Goal: Task Accomplishment & Management: Complete application form

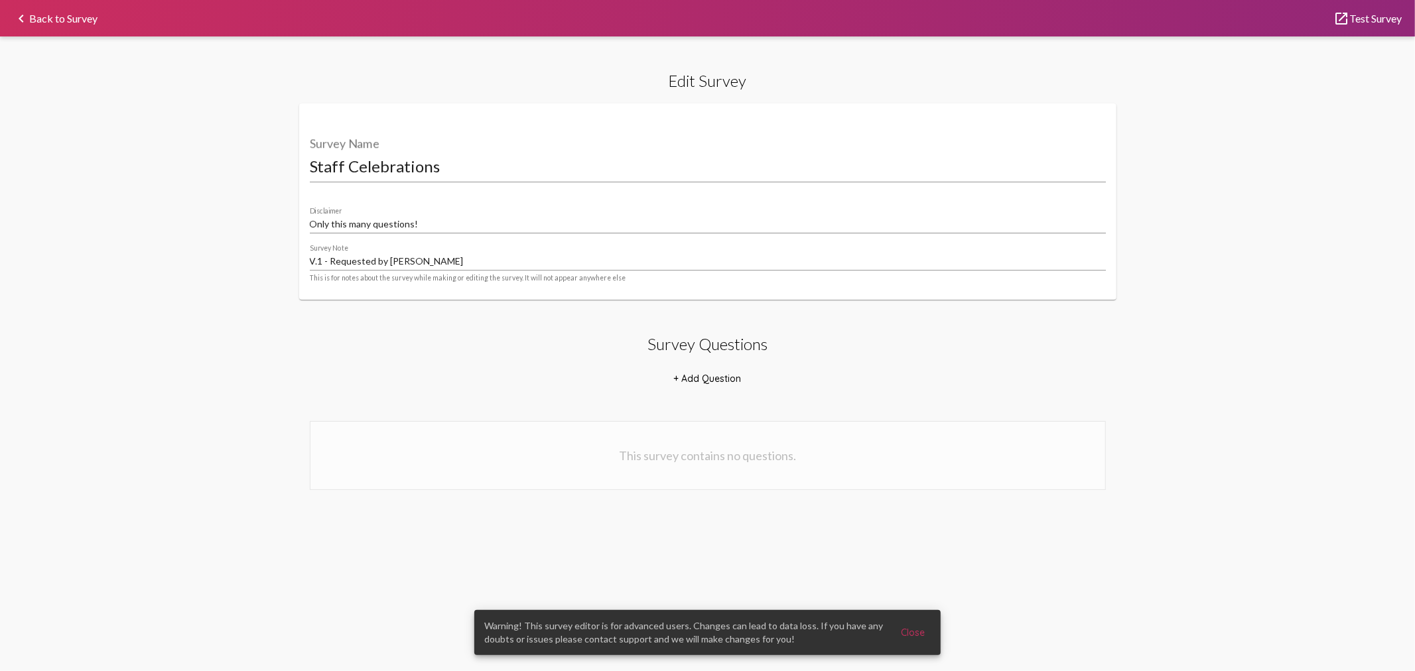
select select "7729"
select select "21119"
select select "7730"
select select "21120"
select select "7731"
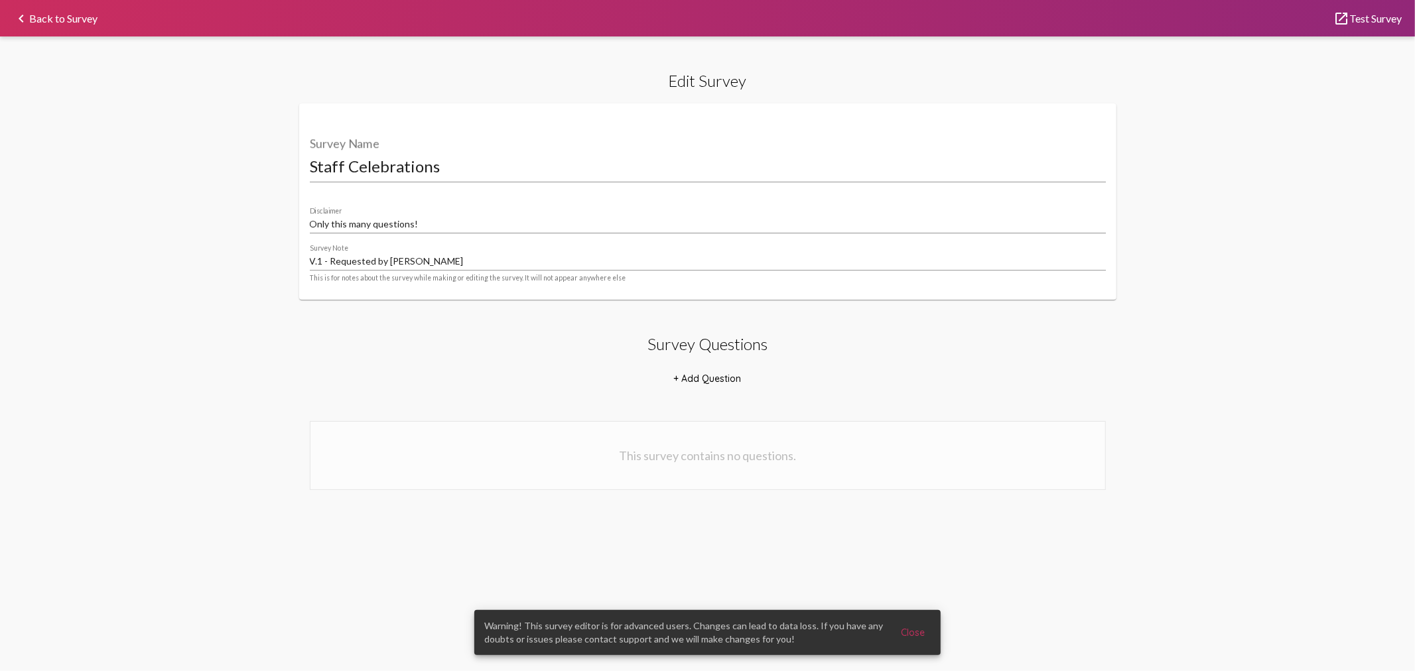
select select "21121"
select select "7732"
select select "21122"
select select "7733"
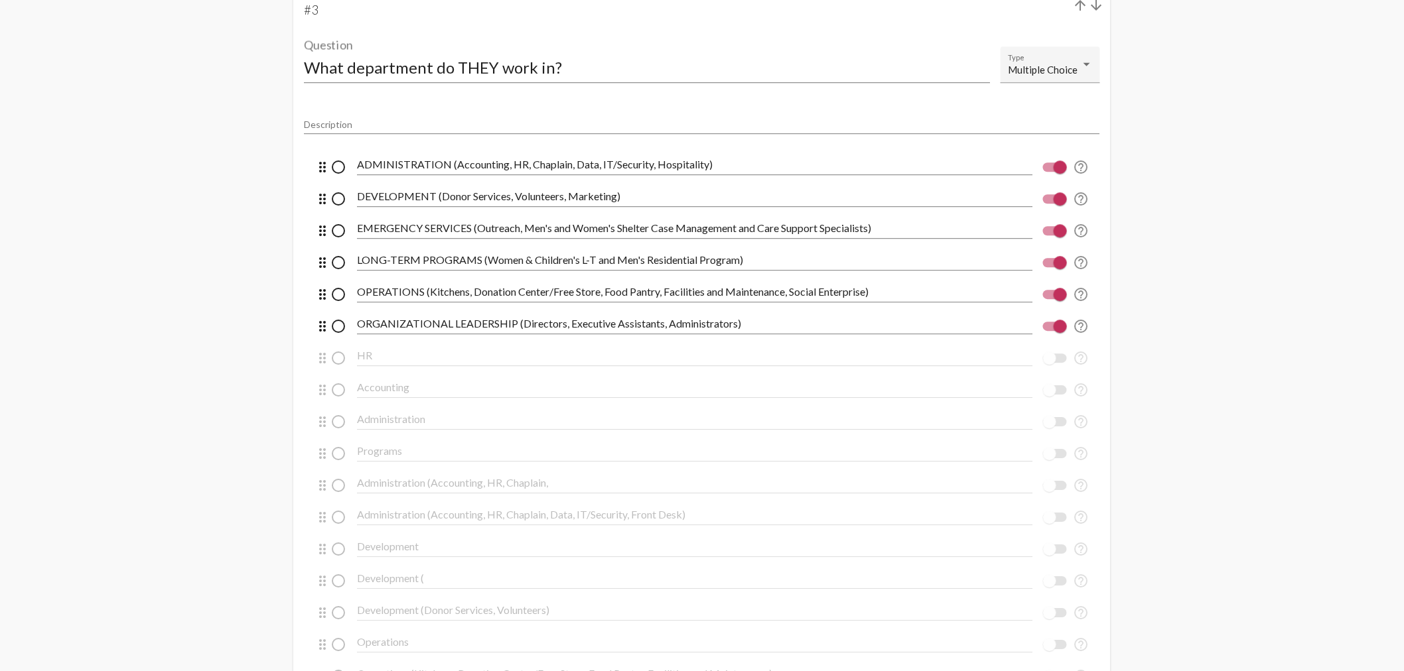
scroll to position [1474, 0]
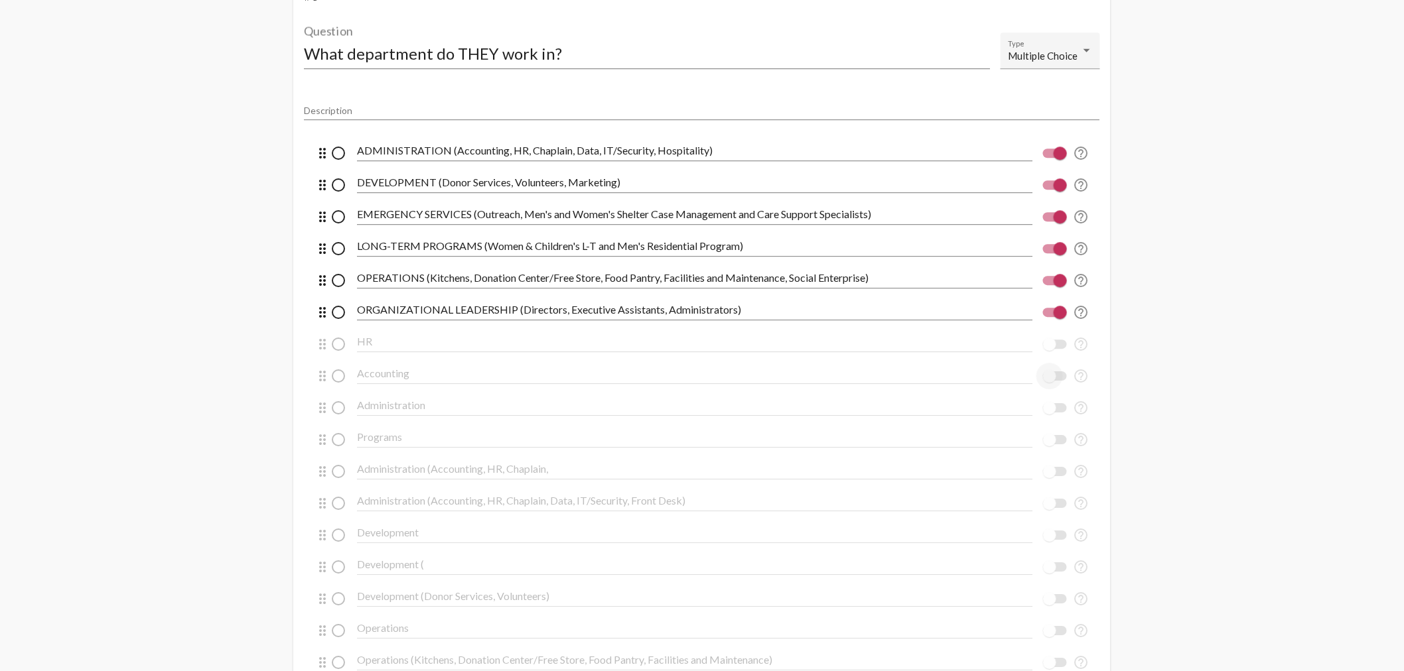
click at [1052, 377] on div at bounding box center [1049, 376] width 13 height 13
click at [1050, 381] on input "checkbox" at bounding box center [1049, 381] width 1 height 1
checkbox input "true"
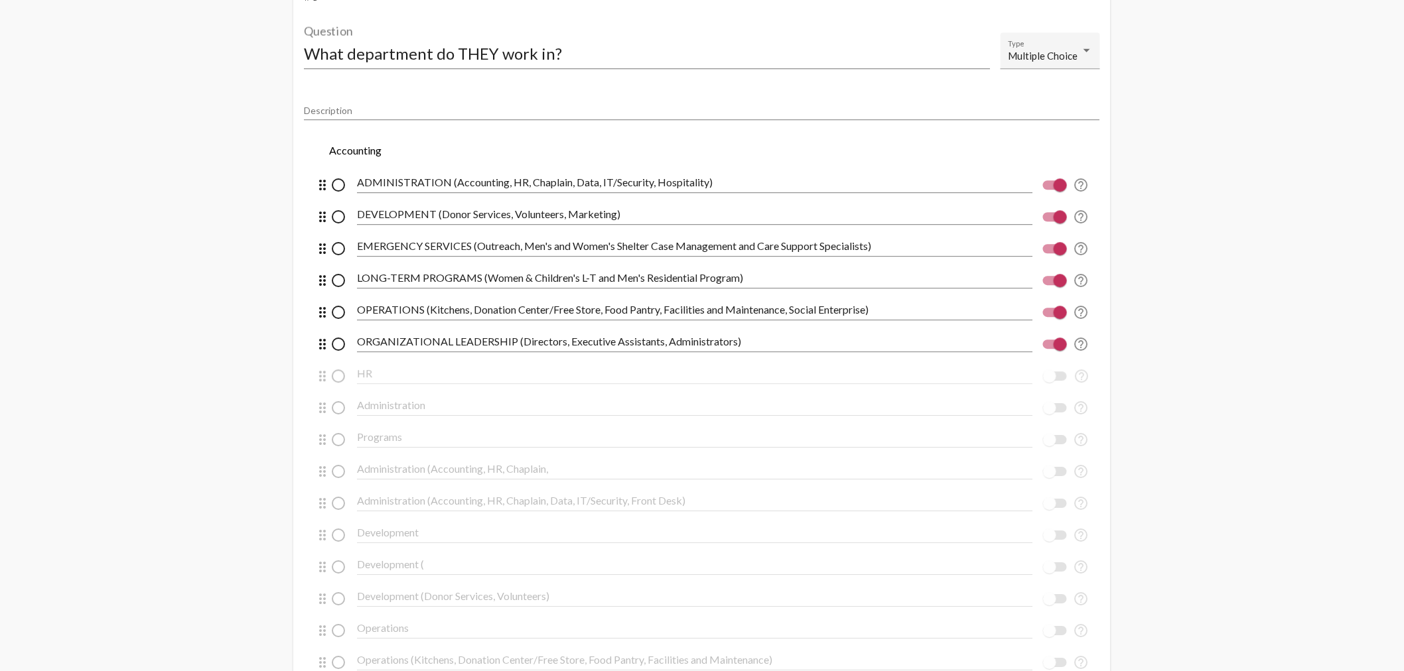
drag, startPoint x: 320, startPoint y: 379, endPoint x: 345, endPoint y: 161, distance: 219.7
click at [422, 151] on input "Accounting" at bounding box center [694, 151] width 675 height 12
type input "A"
type input "FINANCE (This is our Accounting team)"
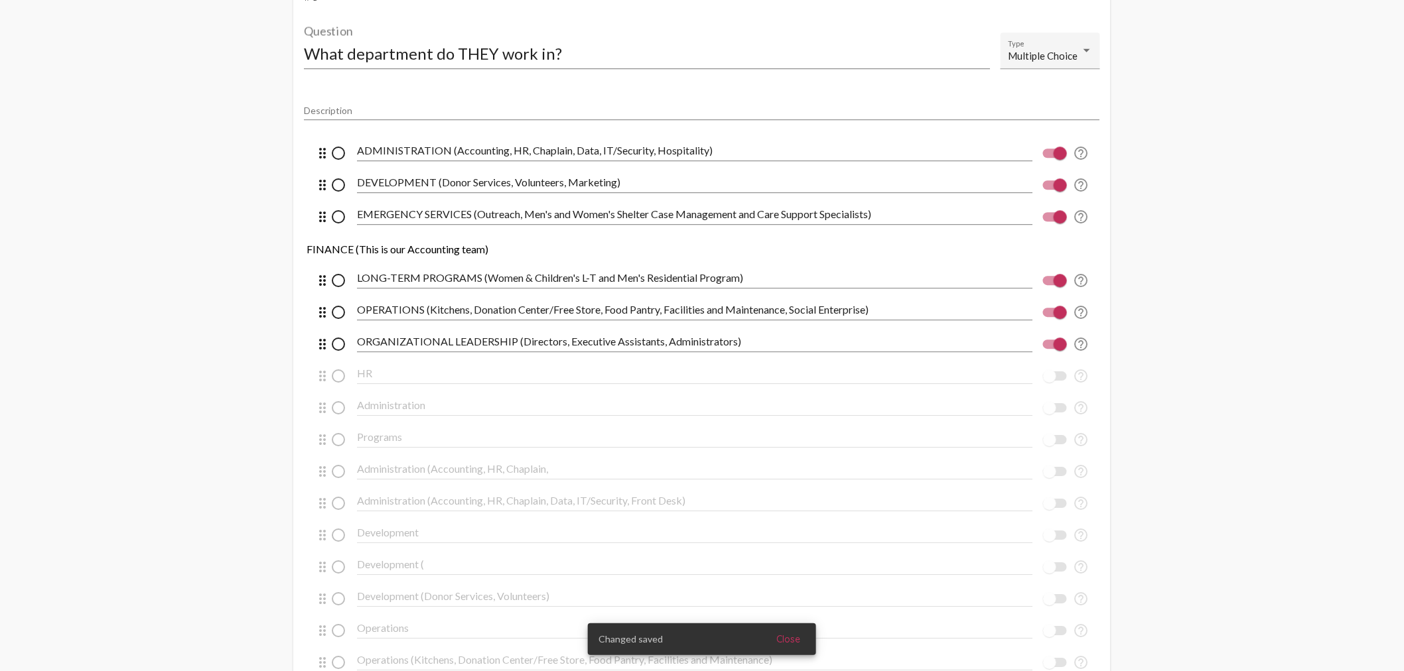
drag, startPoint x: 323, startPoint y: 153, endPoint x: 326, endPoint y: 256, distance: 102.9
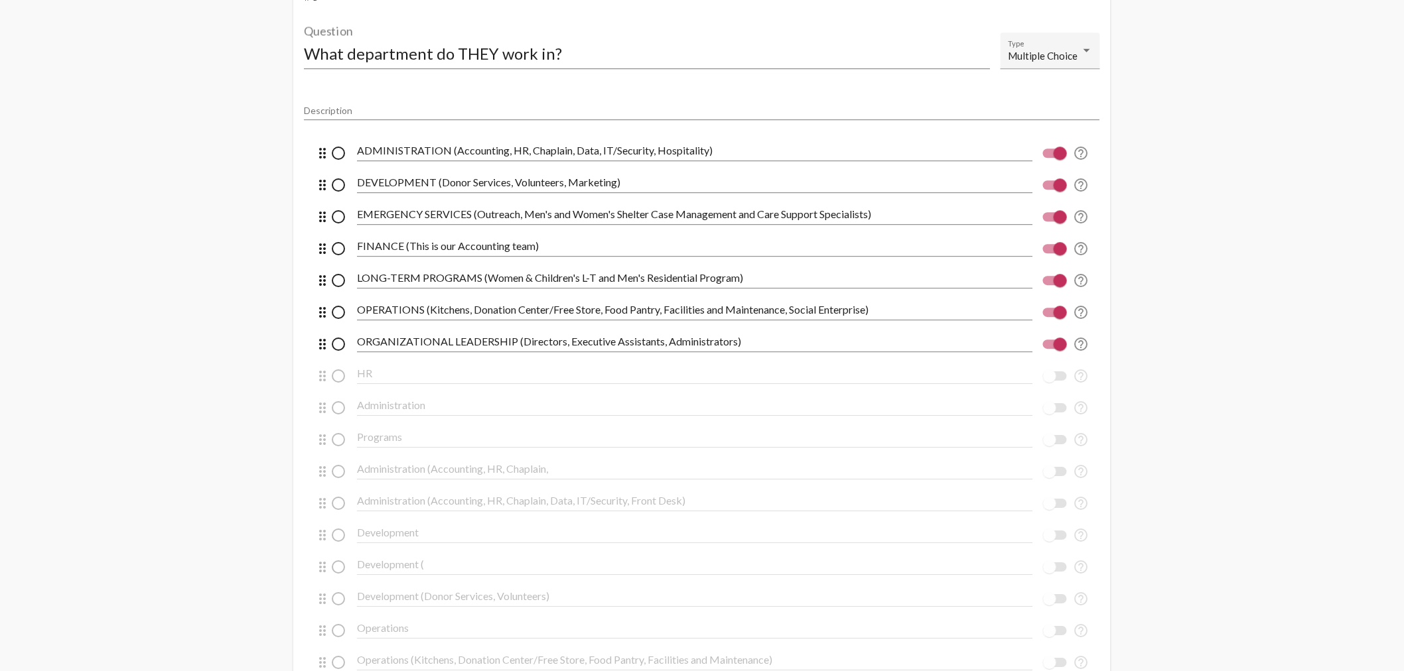
click at [485, 153] on input "ADMINISTRATION (Accounting, HR, Chaplain, Data, IT/Security, Hospitality)" at bounding box center [694, 151] width 675 height 12
click at [486, 154] on input "ADMINISTRATION (HR, Chaplain, Data, IT/Security, Hospitality)" at bounding box center [694, 151] width 675 height 12
click at [728, 154] on input "ADMINISTRATION (HR, Culture/Training, Data, IT/Security, Hospitality)" at bounding box center [694, 151] width 675 height 12
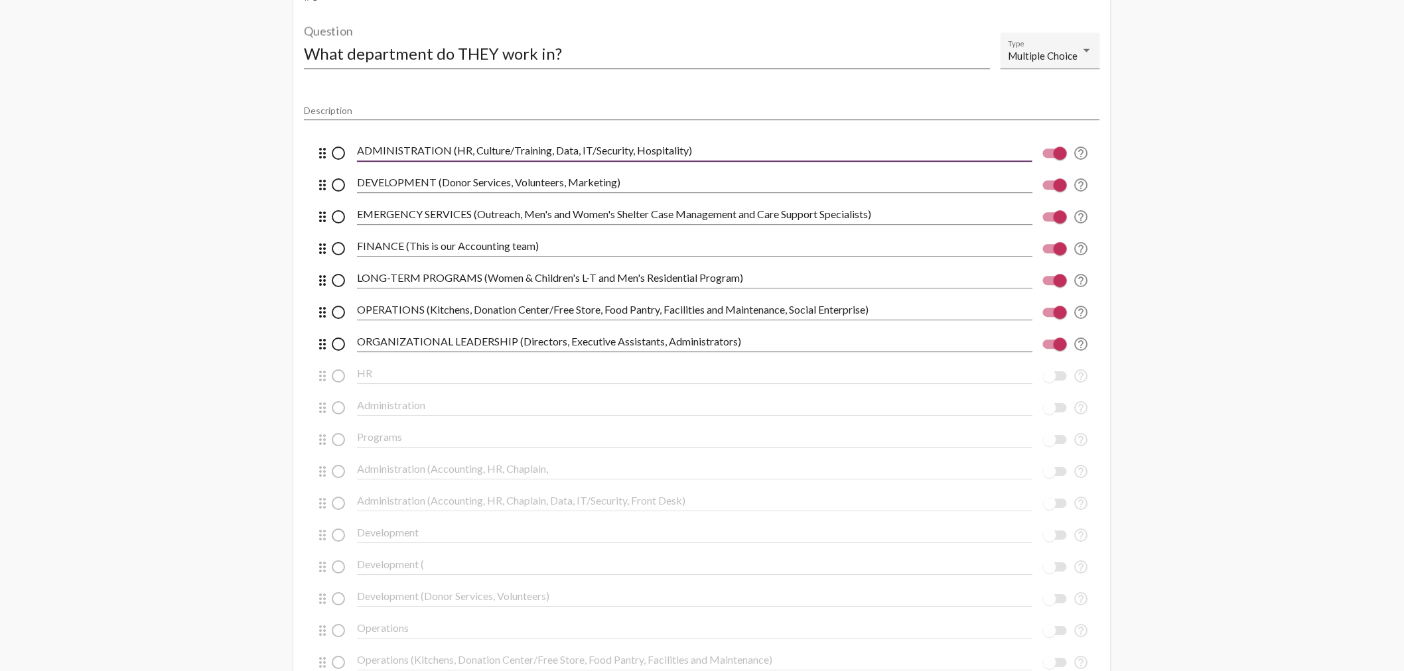
type input "ADMINISTRATION (HR, Culture/Training, Data, IT/Security, Hospitality)"
click at [727, 188] on input "DEVELOPMENT (Donor Services, Volunteers, Marketing)" at bounding box center [694, 182] width 675 height 12
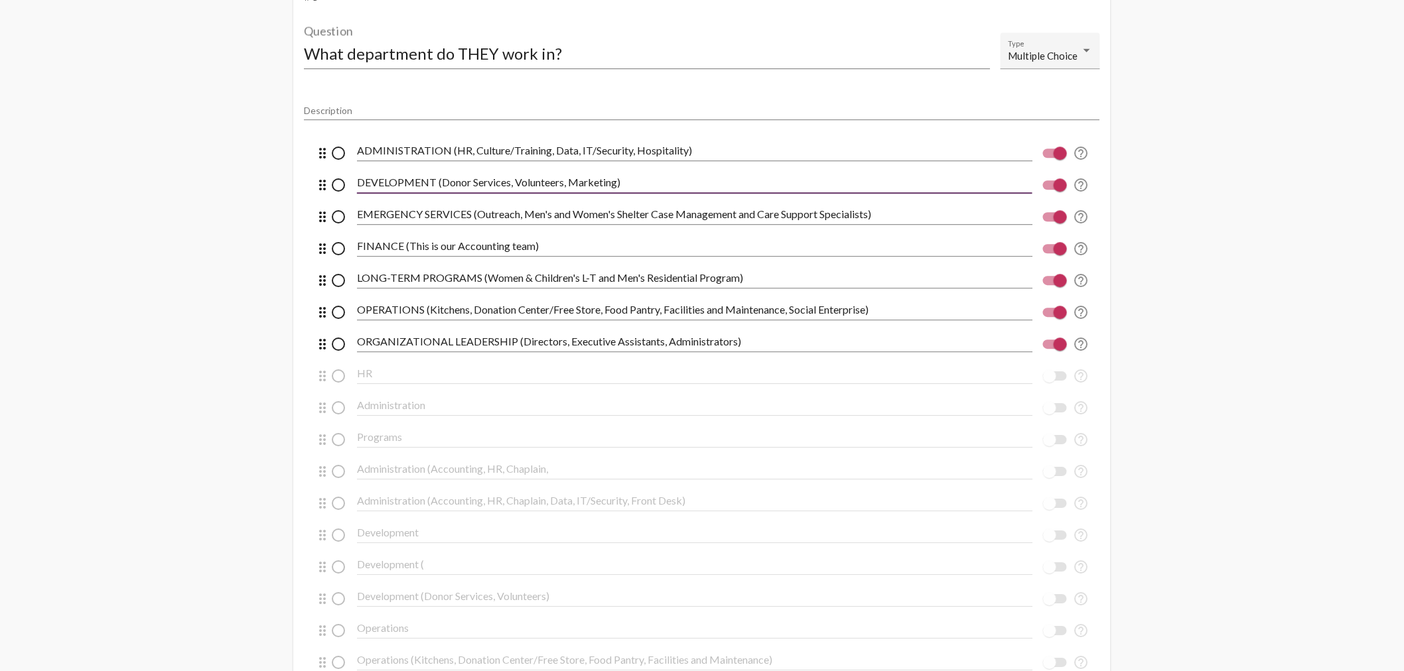
click at [871, 86] on div "What department do THEY work in? Question" at bounding box center [647, 56] width 686 height 65
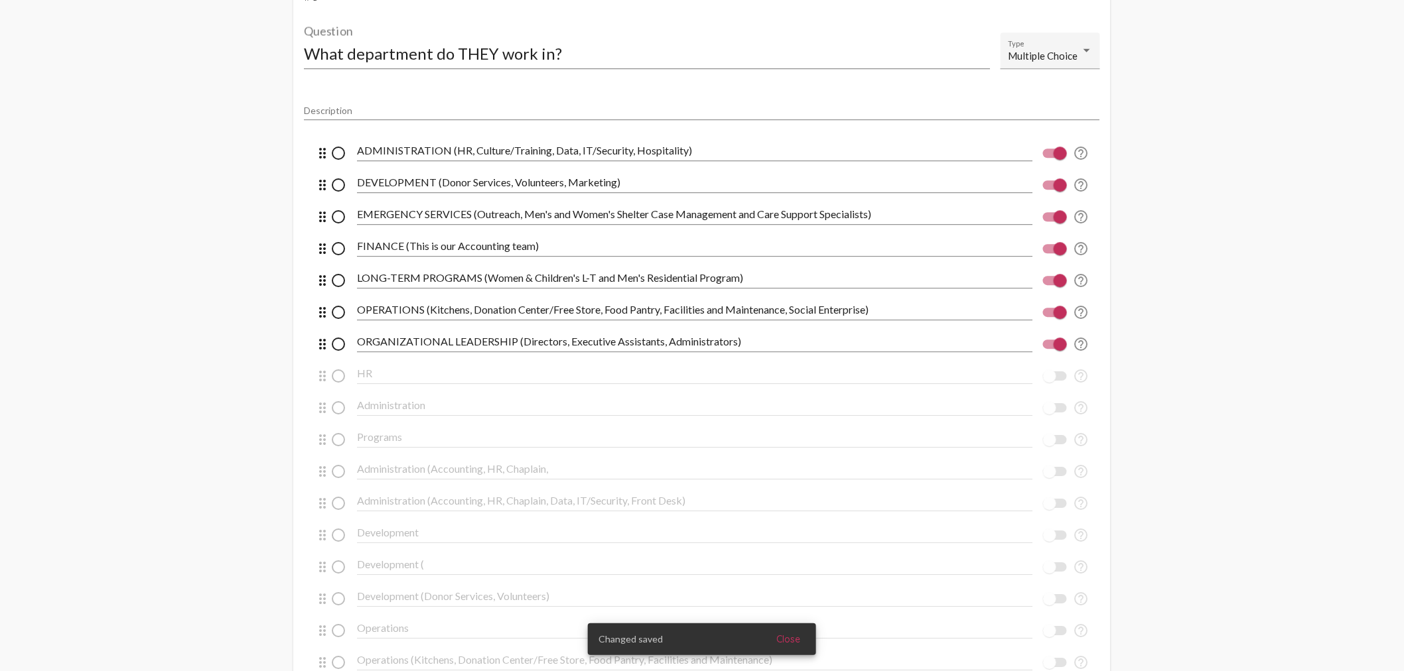
click at [774, 35] on div "What department do THEY work in? Question" at bounding box center [647, 46] width 686 height 45
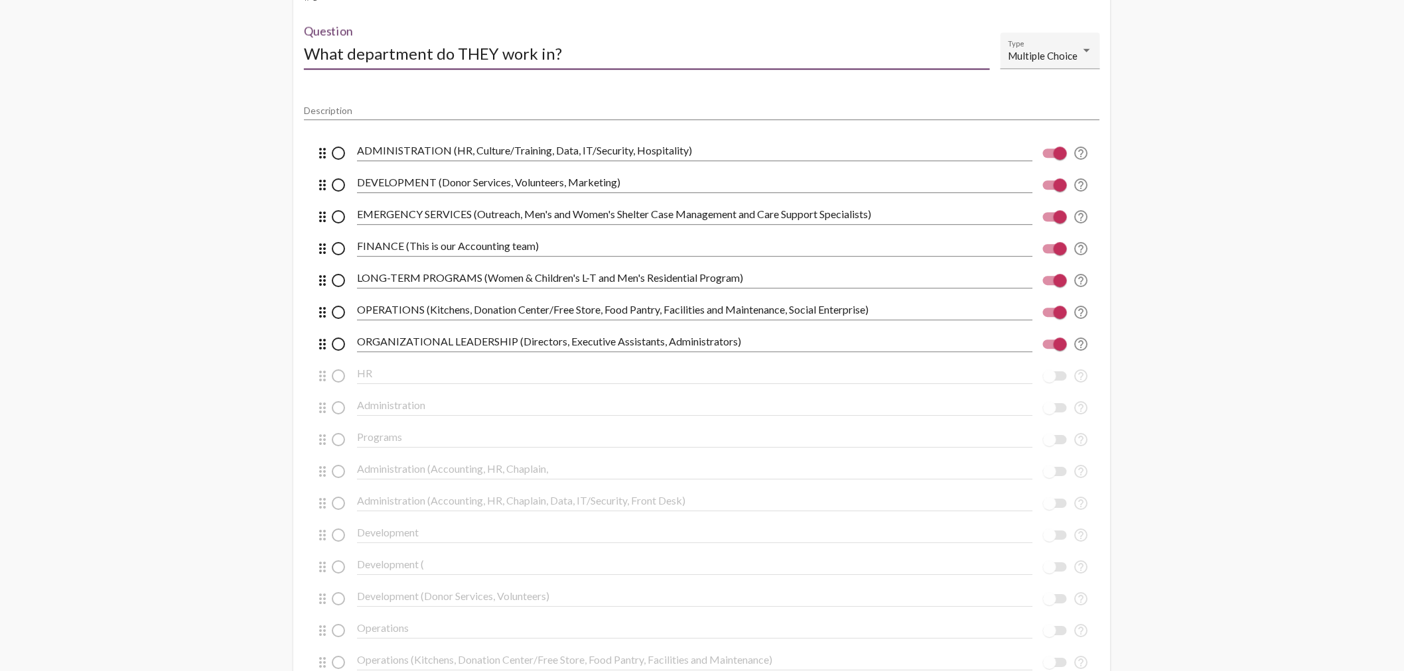
click at [509, 184] on input "DEVELOPMENT (Donor Services, Volunteers, Marketing)" at bounding box center [694, 182] width 675 height 12
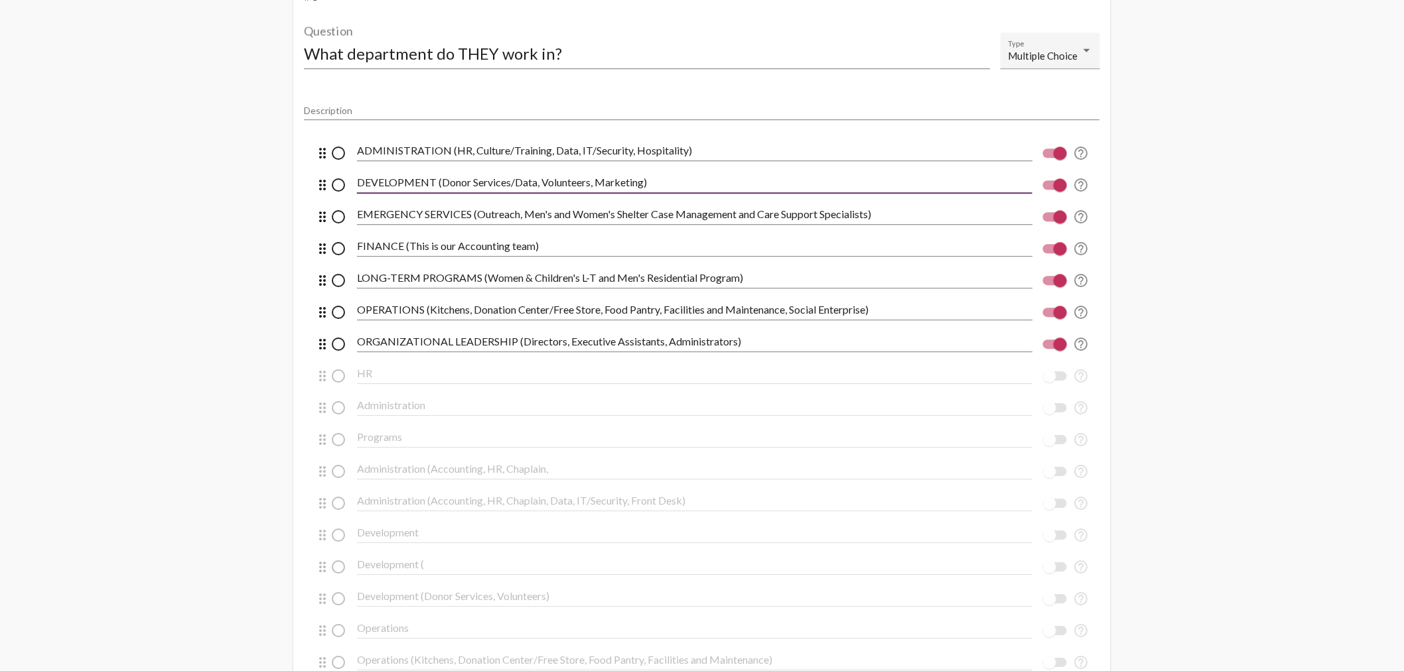
type input "DEVELOPMENT (Donor Services/Data, Volunteers, Marketing)"
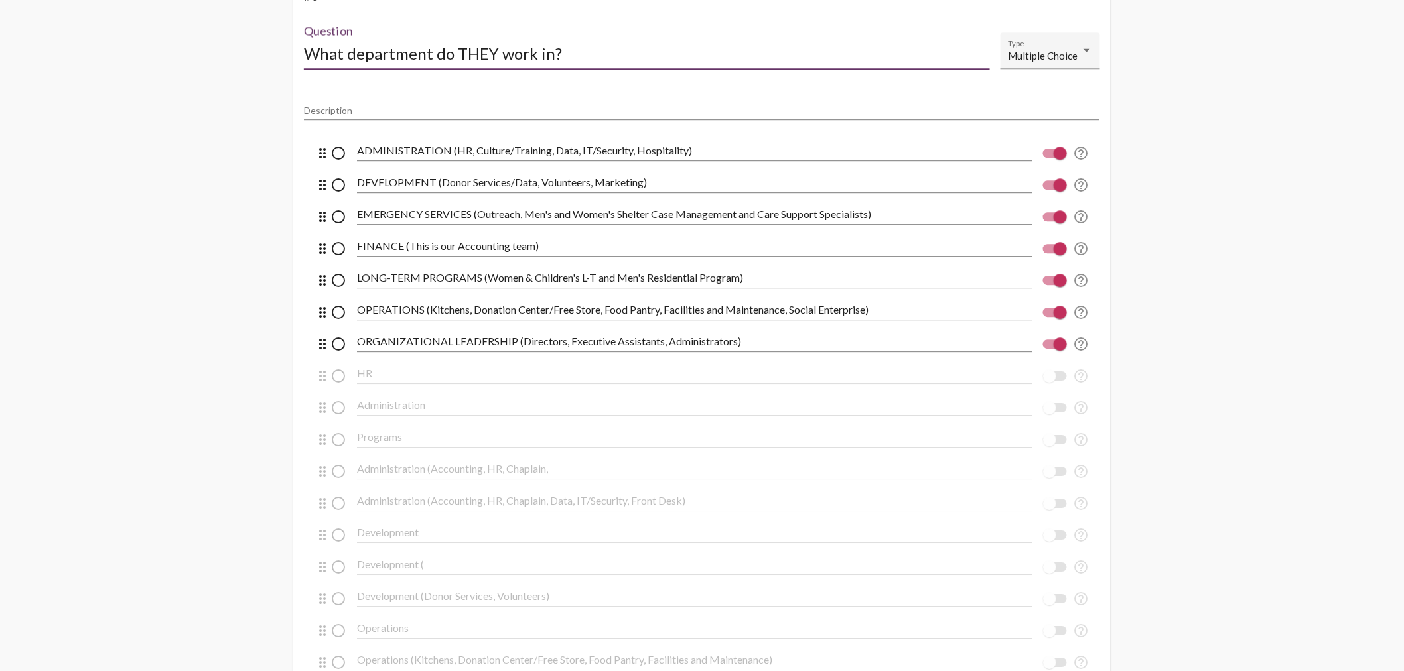
click at [770, 48] on input "What department do THEY work in?" at bounding box center [647, 53] width 686 height 18
click at [753, 88] on div "What department do THEY work in? Question" at bounding box center [647, 56] width 686 height 65
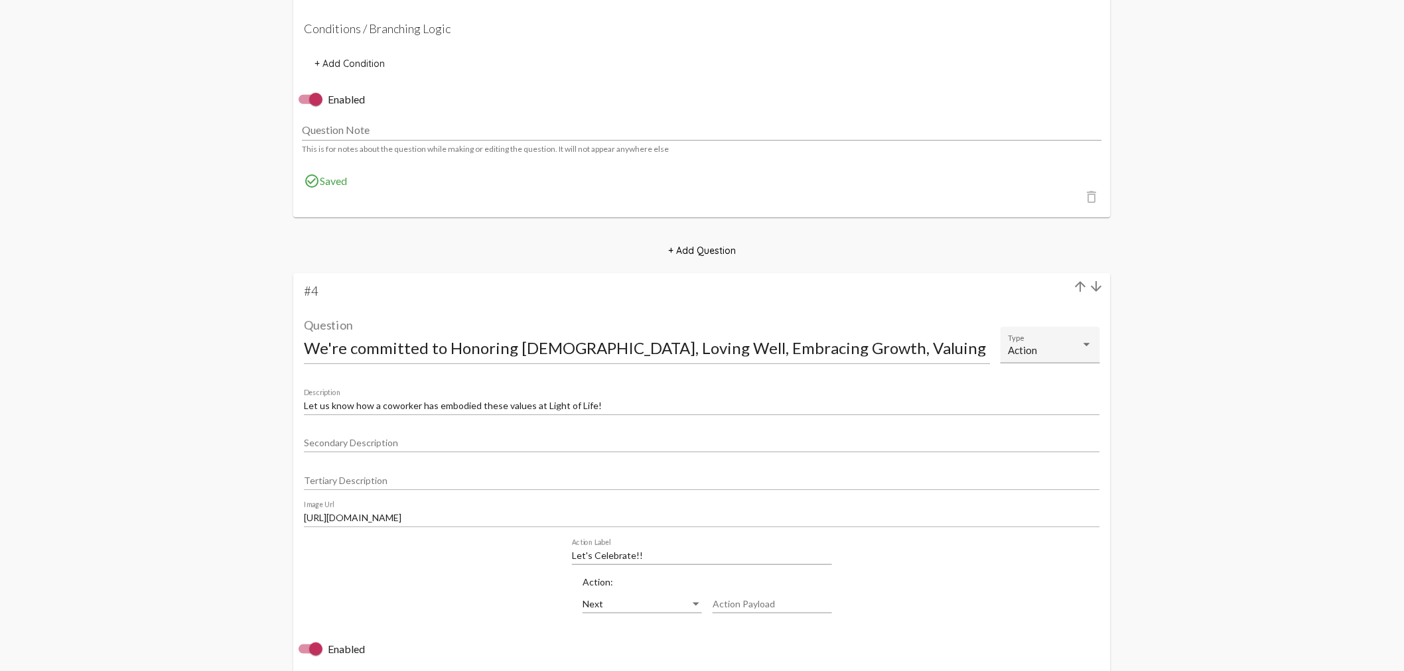
scroll to position [2359, 0]
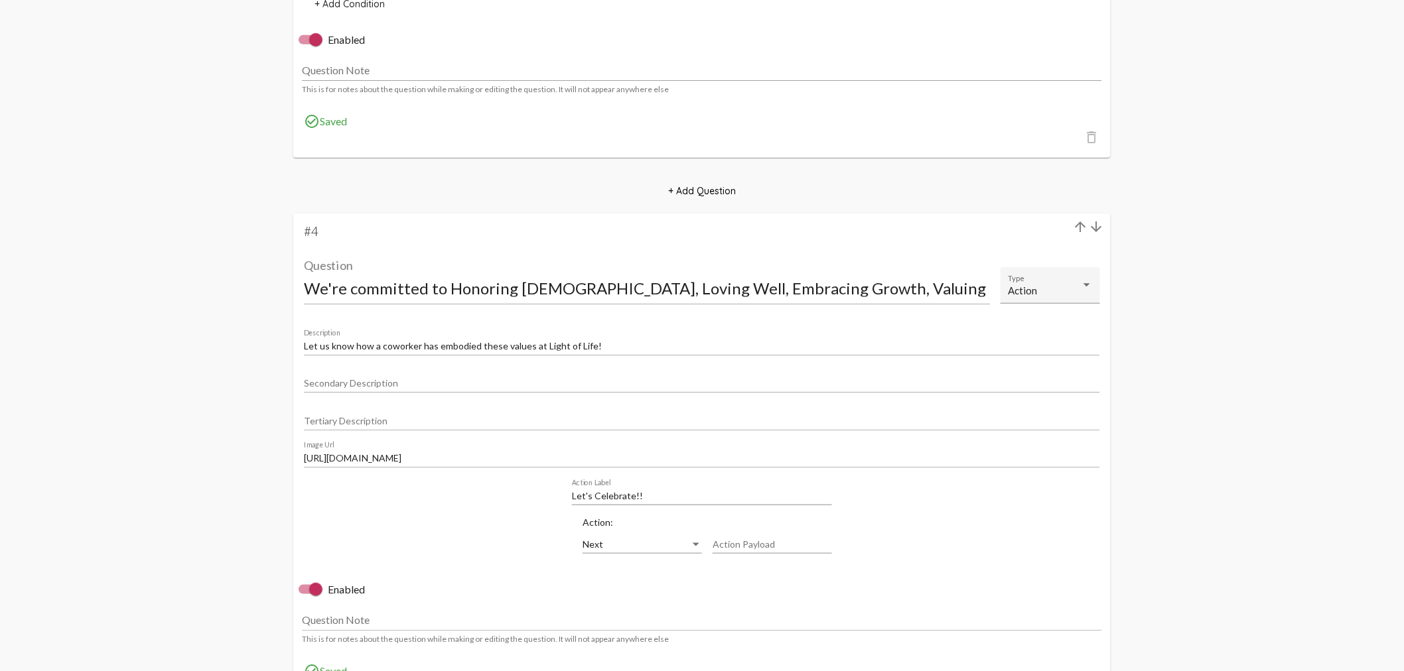
click at [969, 295] on input "We're committed to Honoring [DEMOGRAPHIC_DATA], Loving Well, Embracing Growth, …" at bounding box center [647, 288] width 686 height 18
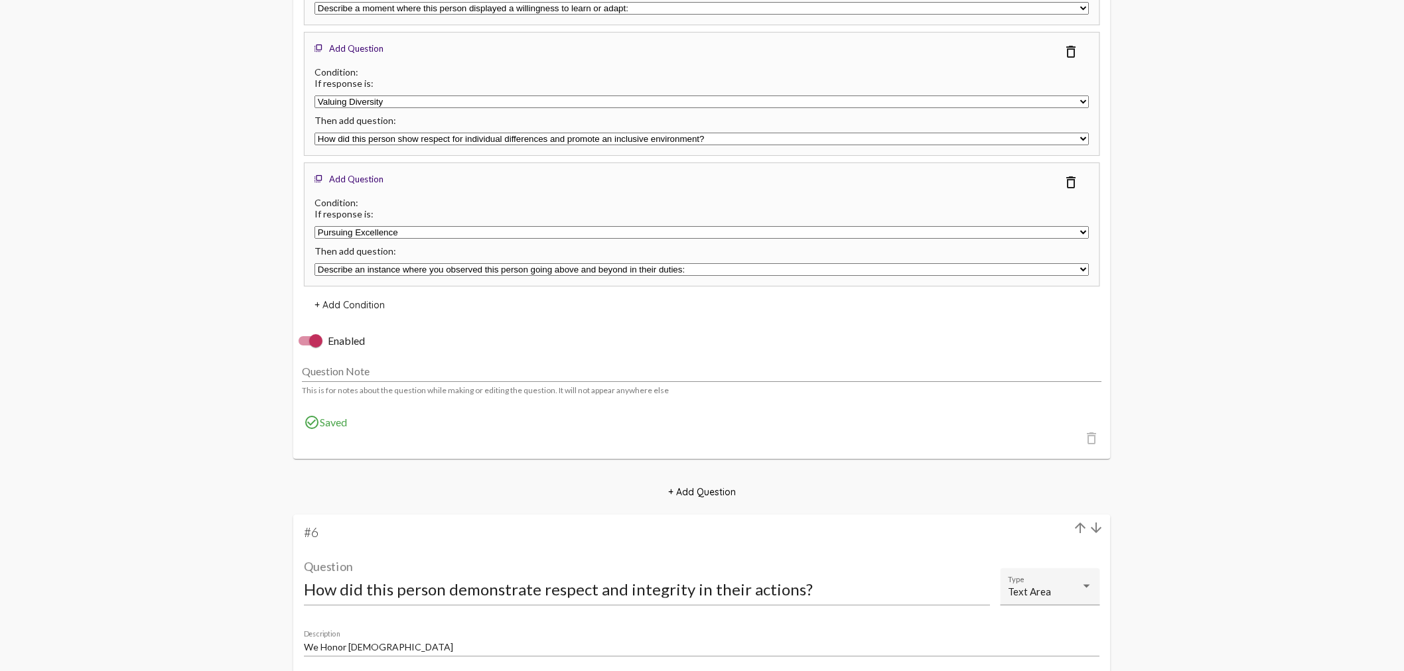
scroll to position [3981, 0]
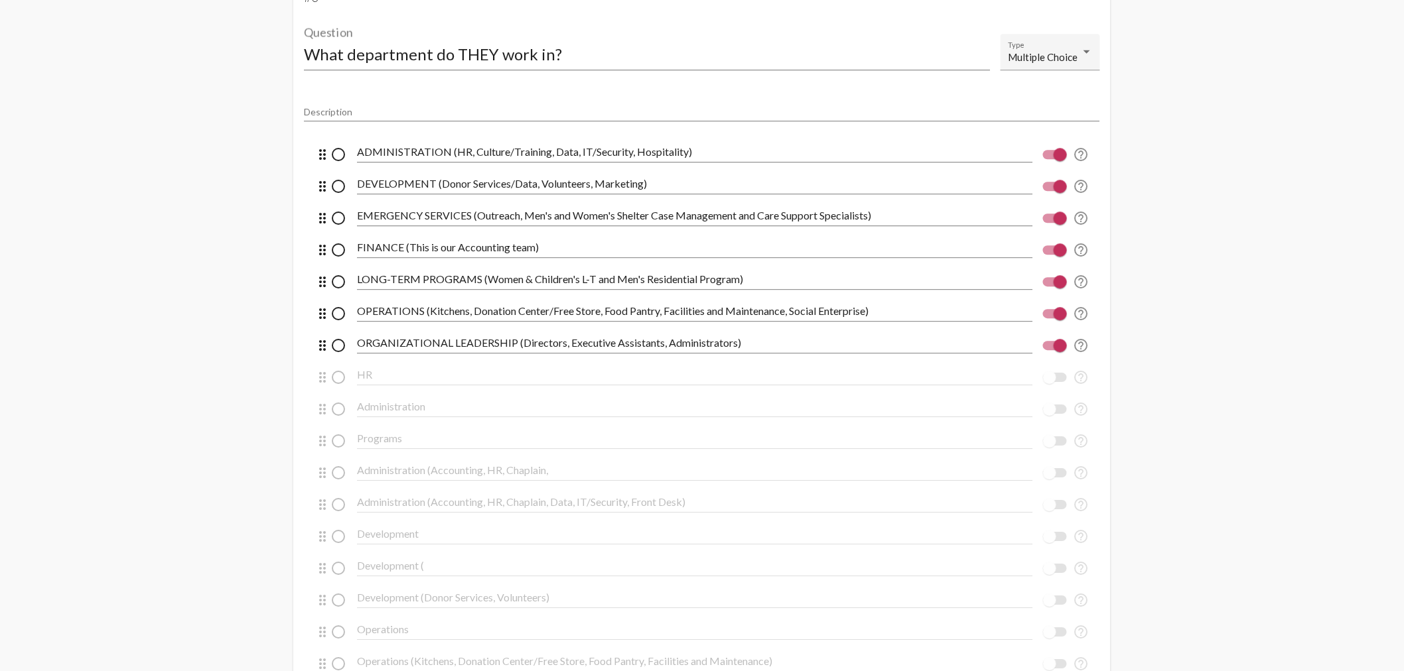
scroll to position [1474, 0]
drag, startPoint x: 356, startPoint y: 246, endPoint x: 399, endPoint y: 247, distance: 43.1
drag, startPoint x: 360, startPoint y: 246, endPoint x: 462, endPoint y: 248, distance: 102.9
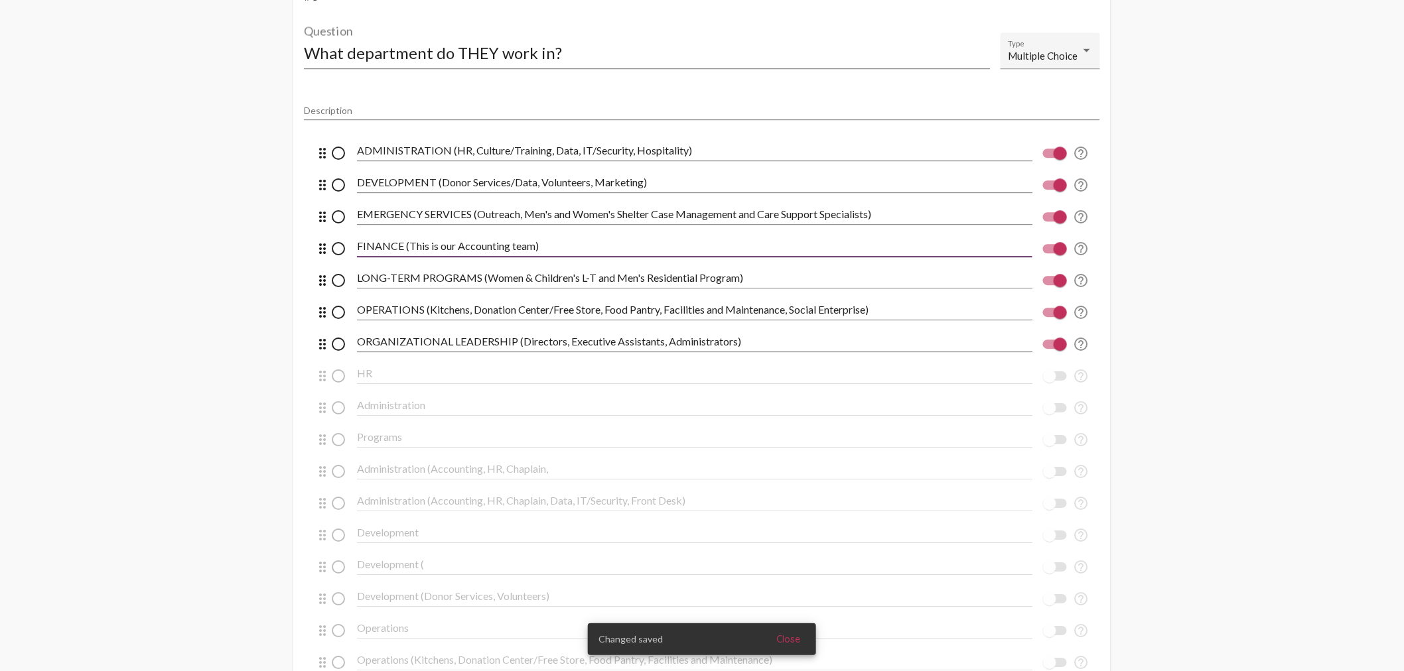
click at [548, 246] on input "FINANCE (This is our Accounting team)" at bounding box center [694, 246] width 675 height 12
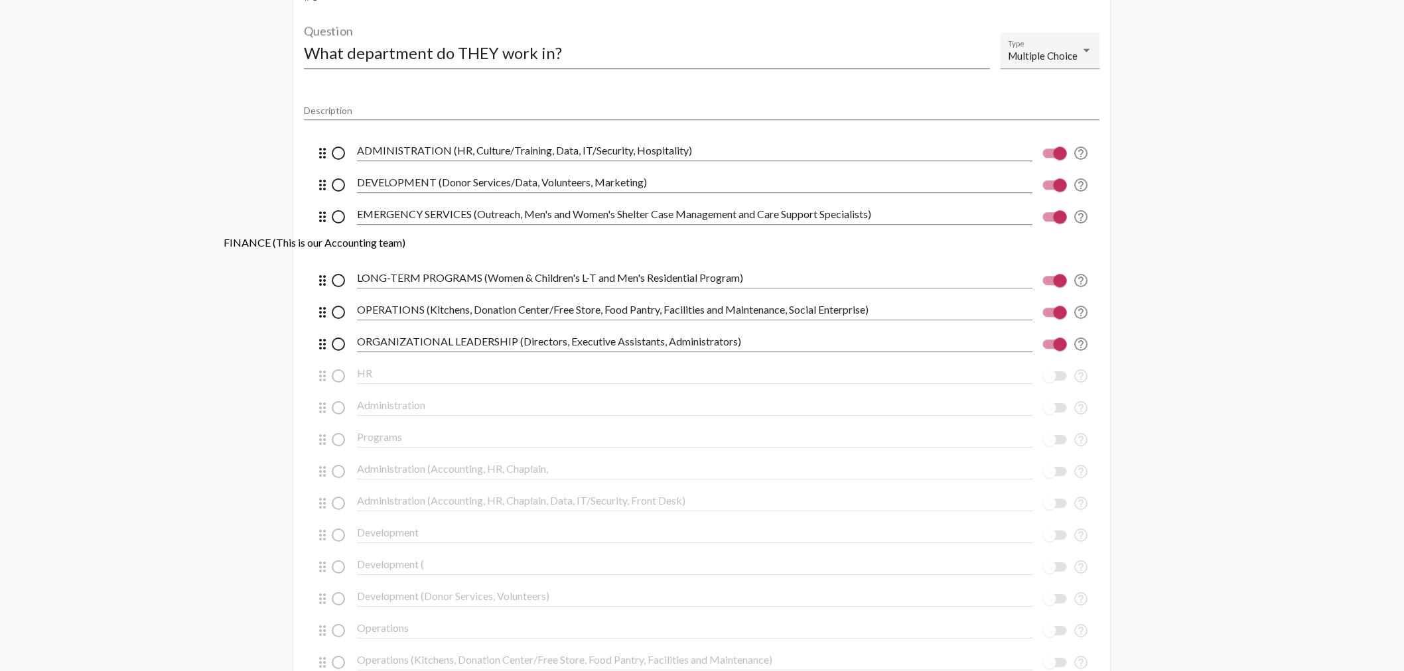
drag, startPoint x: 553, startPoint y: 247, endPoint x: 508, endPoint y: 247, distance: 45.1
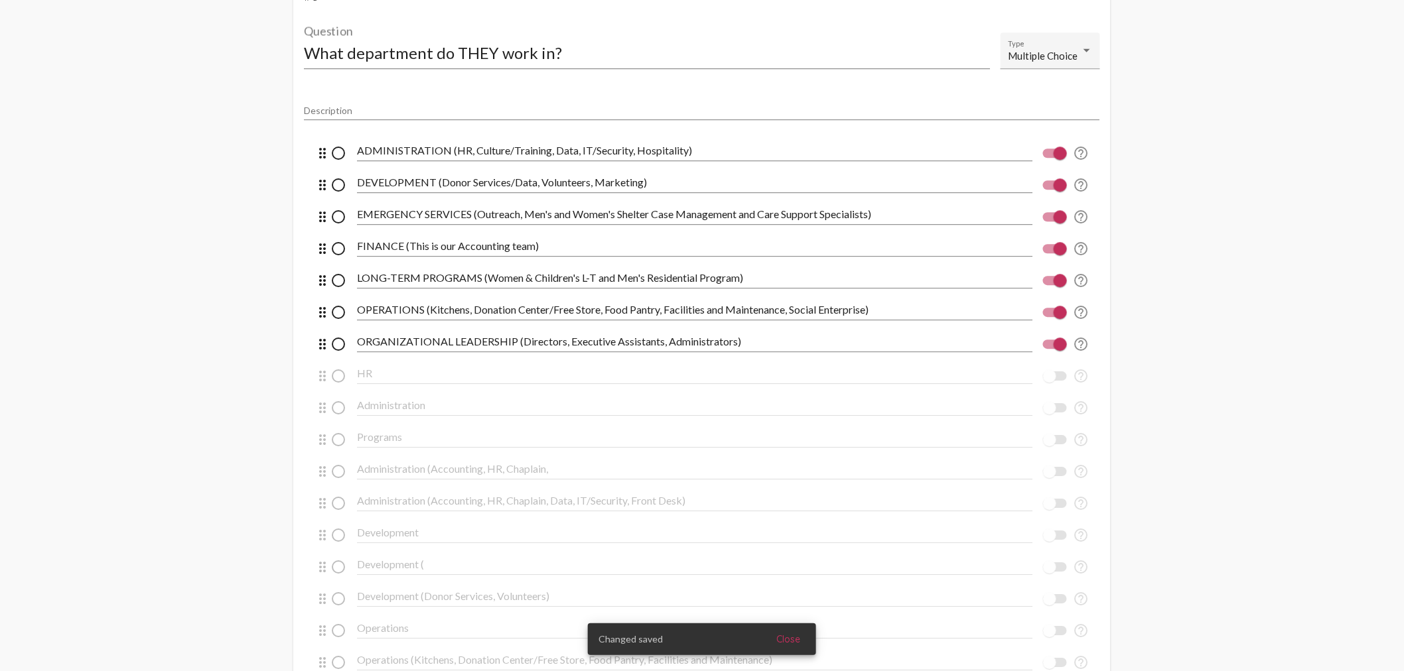
click at [510, 247] on input "FINANCE (This is our Accounting team)" at bounding box center [694, 246] width 675 height 12
click at [539, 247] on input "FINANCE (This is our Accounting team)" at bounding box center [694, 246] width 675 height 12
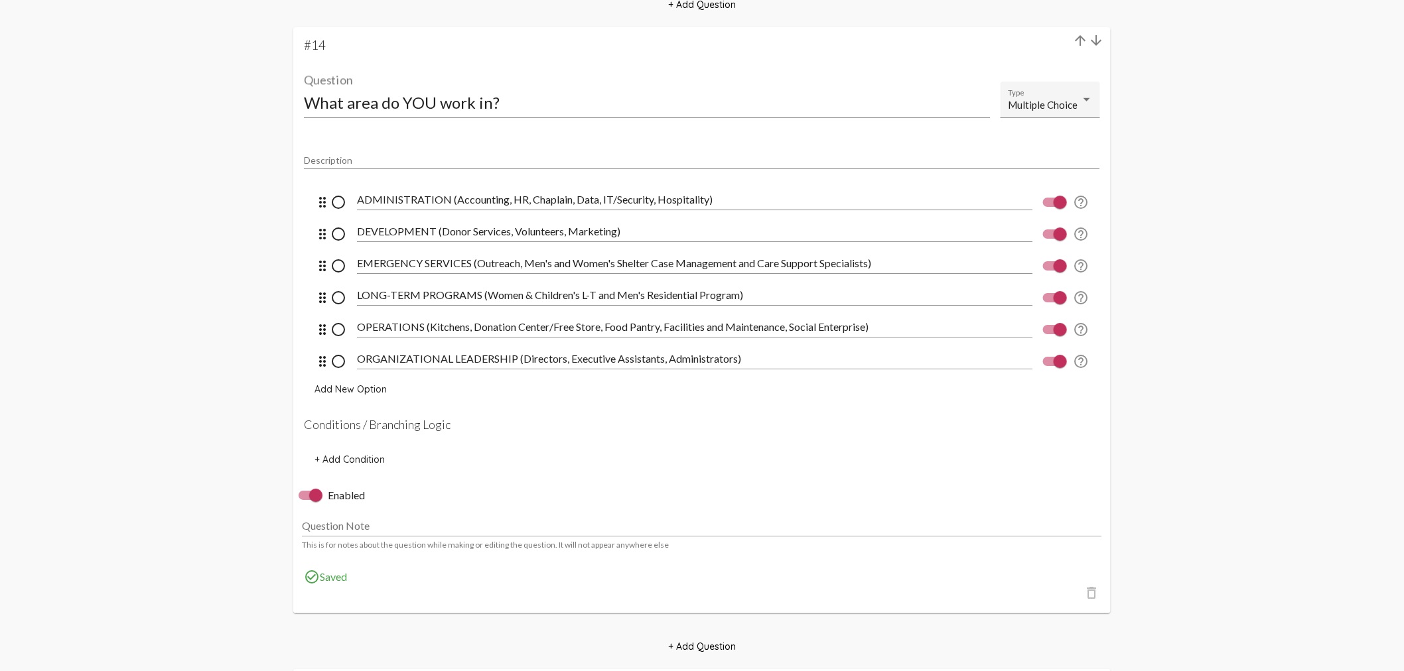
scroll to position [8183, 0]
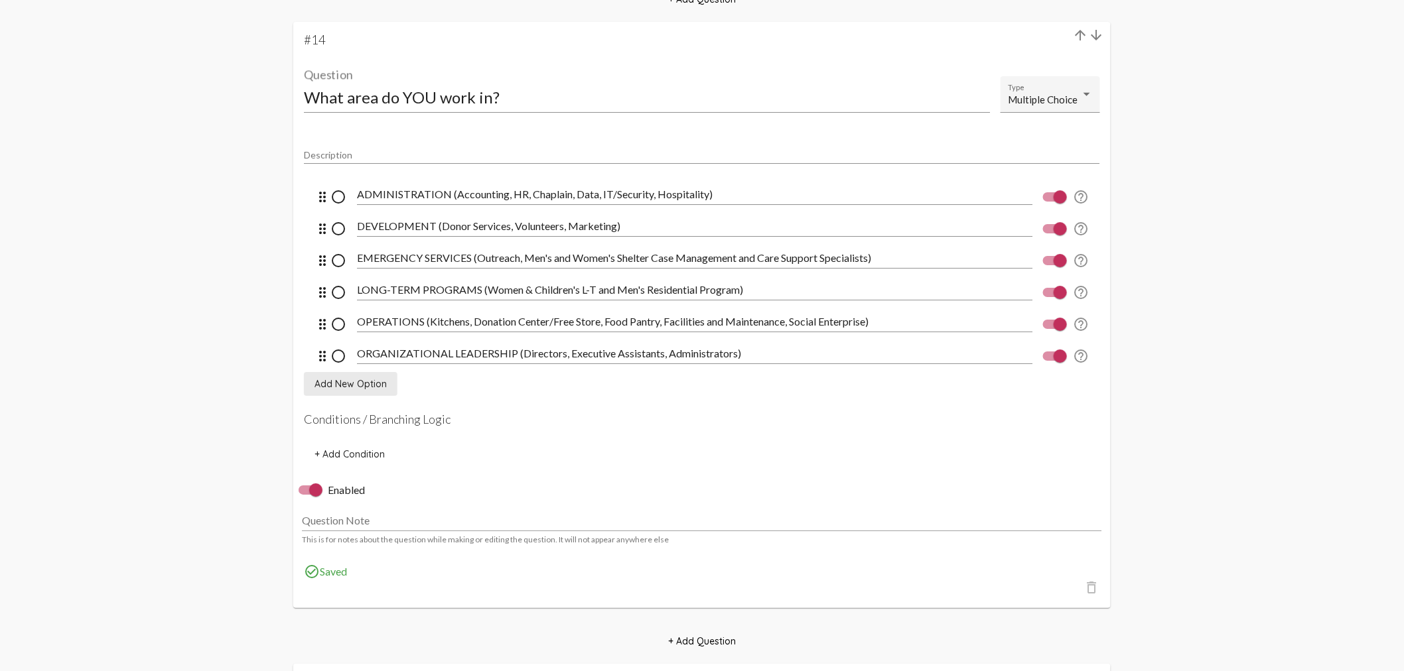
click at [355, 379] on span "Add New Option" at bounding box center [350, 384] width 72 height 12
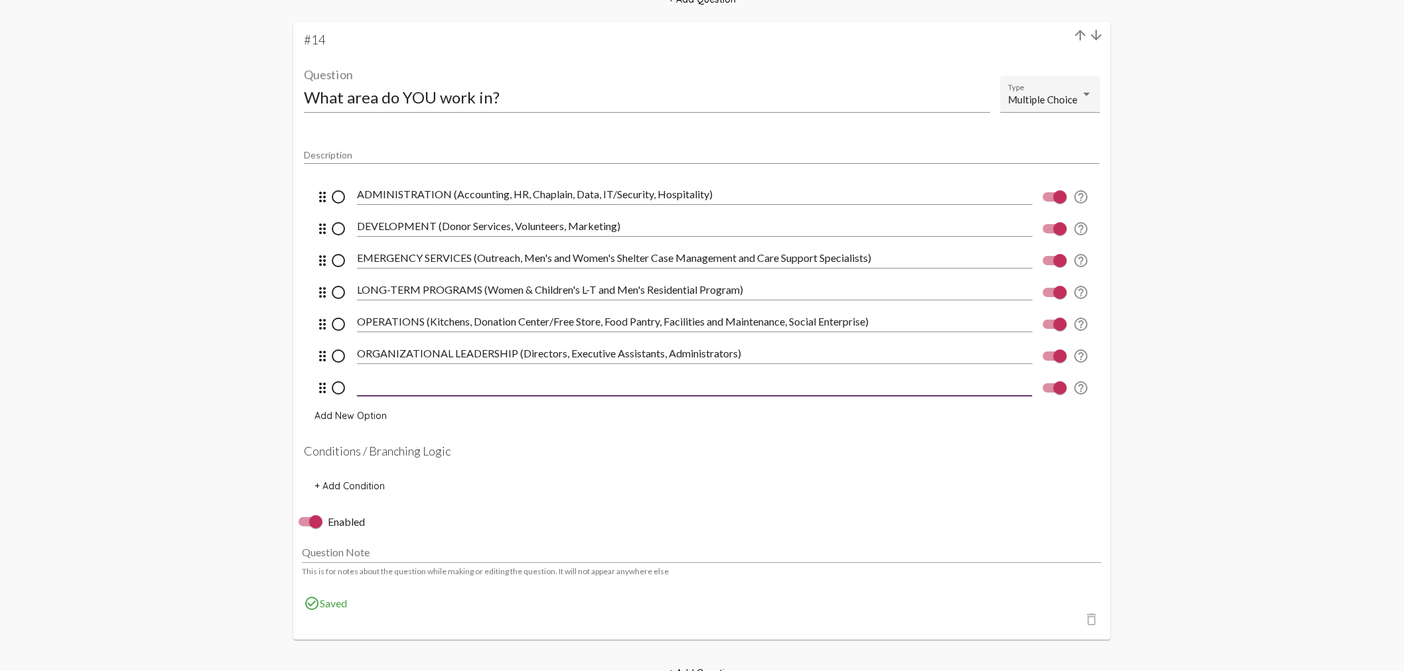
click at [376, 387] on input at bounding box center [694, 386] width 675 height 12
paste input "FINANCE (This is our Accounting team)"
type input "FINANCE (This is our Accounting team)"
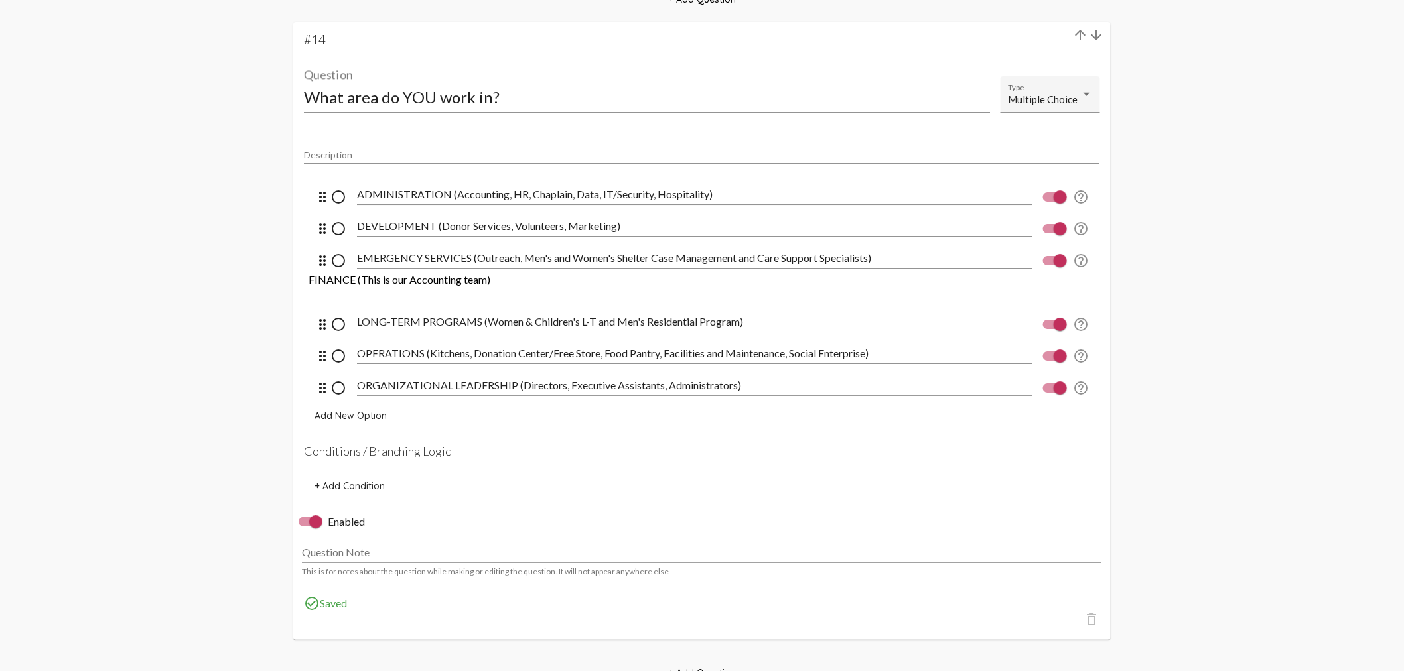
drag, startPoint x: 321, startPoint y: 386, endPoint x: 326, endPoint y: 289, distance: 97.0
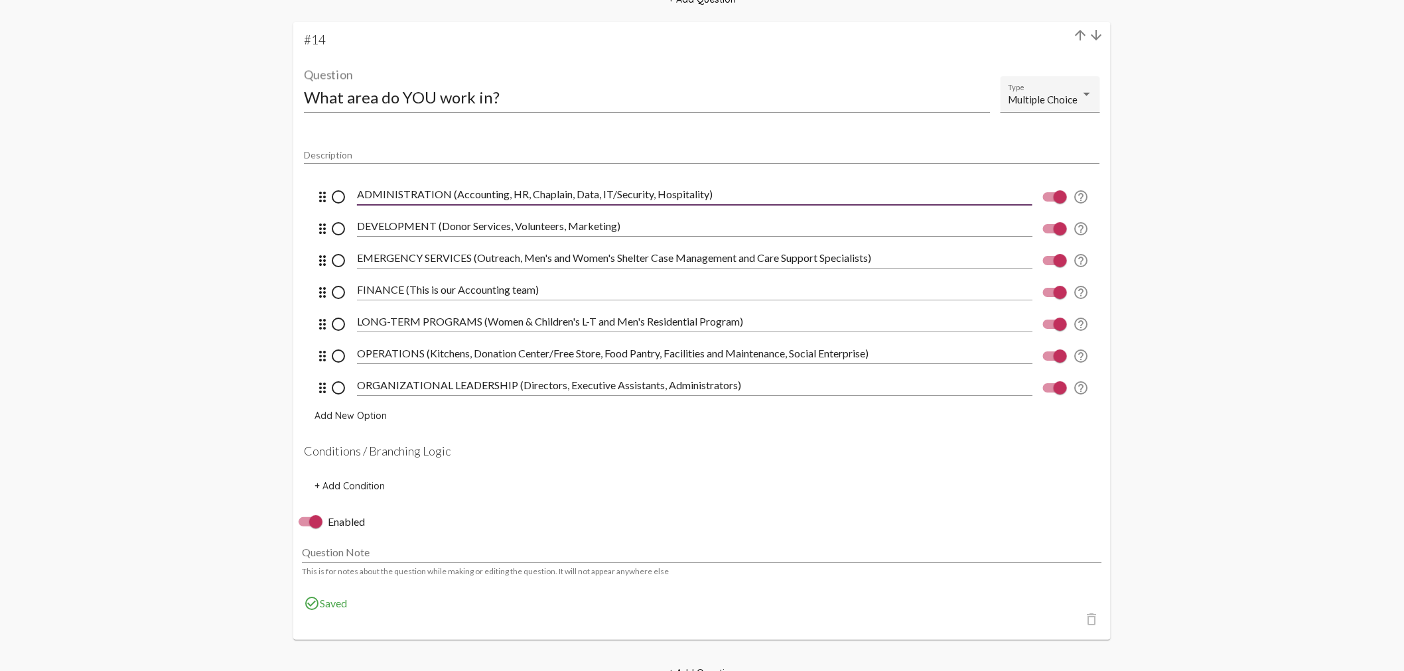
click at [486, 188] on input "ADMINISTRATION (Accounting, HR, Chaplain, Data, IT/Security, Hospitality)" at bounding box center [694, 194] width 675 height 12
click at [488, 188] on input "ADMINISTRATION (HR, Chaplain, Data, IT/Security, Hospitality)" at bounding box center [694, 194] width 675 height 12
type input "ADMINISTRATION (HR, Culture/Training, Data, IT/Security, Hospitality)"
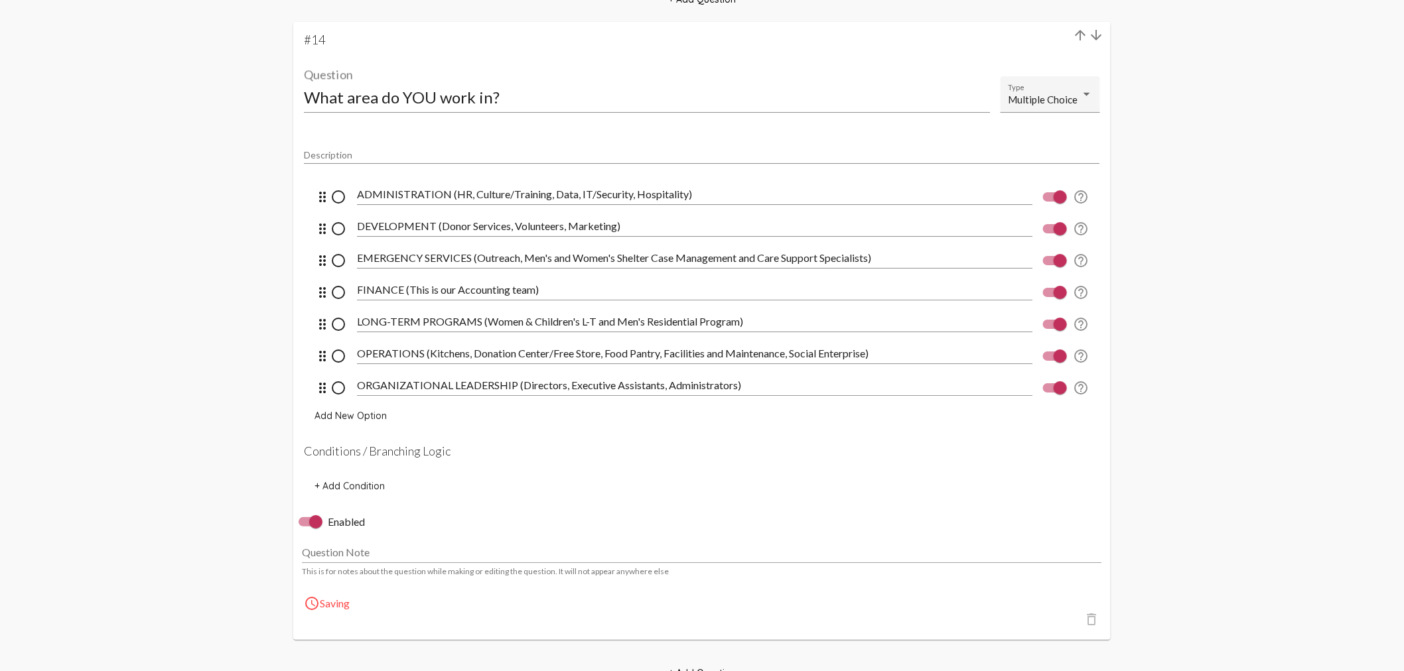
click at [508, 224] on input "DEVELOPMENT (Donor Services, Volunteers, Marketing)" at bounding box center [694, 226] width 675 height 12
type input "DEVELOPMENT (Donor Services/Data, Volunteers, Marketing)"
click at [742, 257] on input "EMERGENCY SERVICES (Outreach, Men's and Women's Shelter Case Management and Car…" at bounding box center [694, 258] width 675 height 12
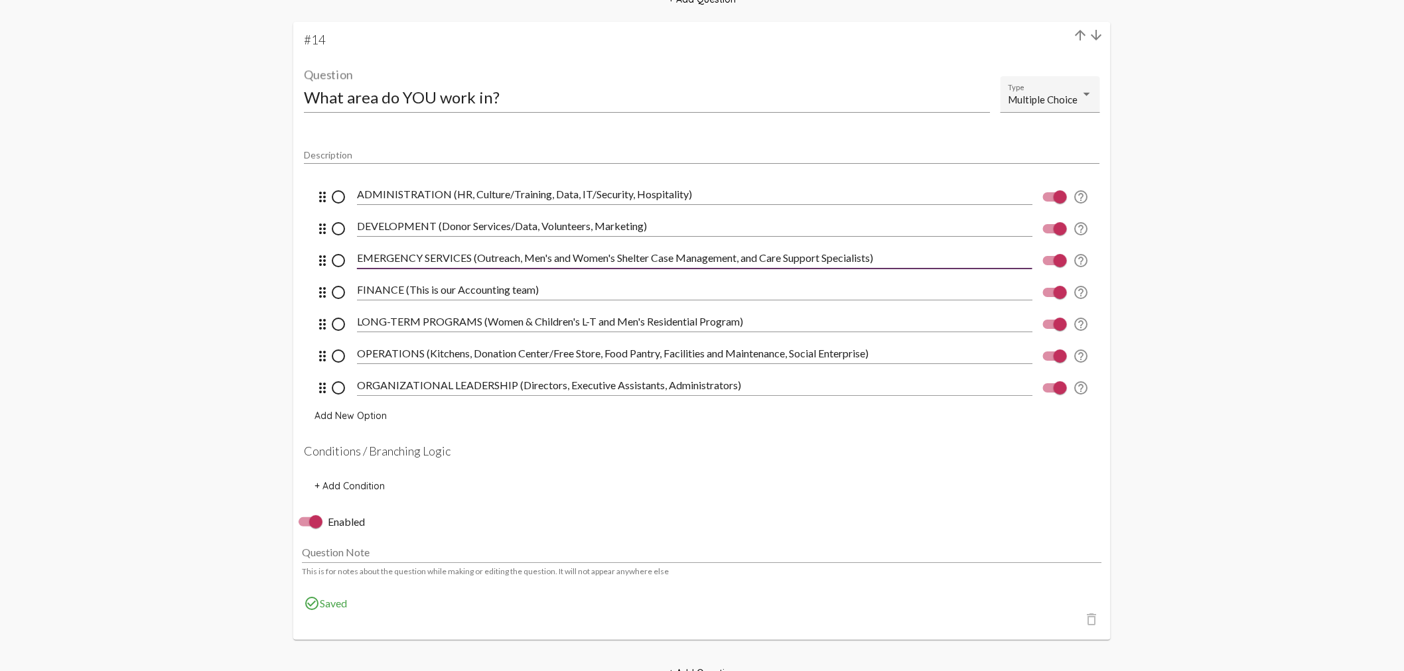
type input "EMERGENCY SERVICES (Outreach, Men's and Women's Shelter Case Management, and Ca…"
click at [666, 354] on input "OPERATIONS (Kitchens, Donation Center/Free Store, Food Pantry, Facilities and M…" at bounding box center [694, 354] width 675 height 12
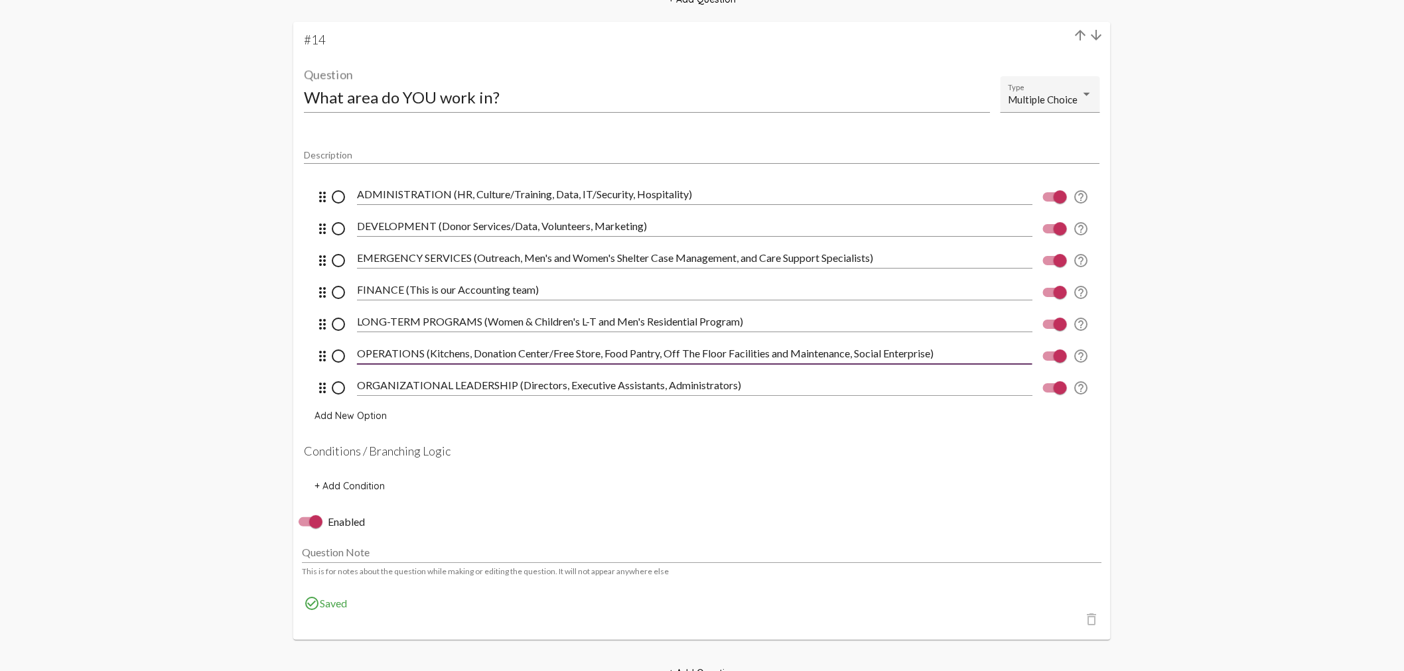
click at [728, 352] on input "OPERATIONS (Kitchens, Donation Center/Free Store, Food Pantry, Off The Floor Fa…" at bounding box center [694, 354] width 675 height 12
type input "OPERATIONS (Kitchens, Donation Center/Free Store, Food Pantry, Off The Floor, F…"
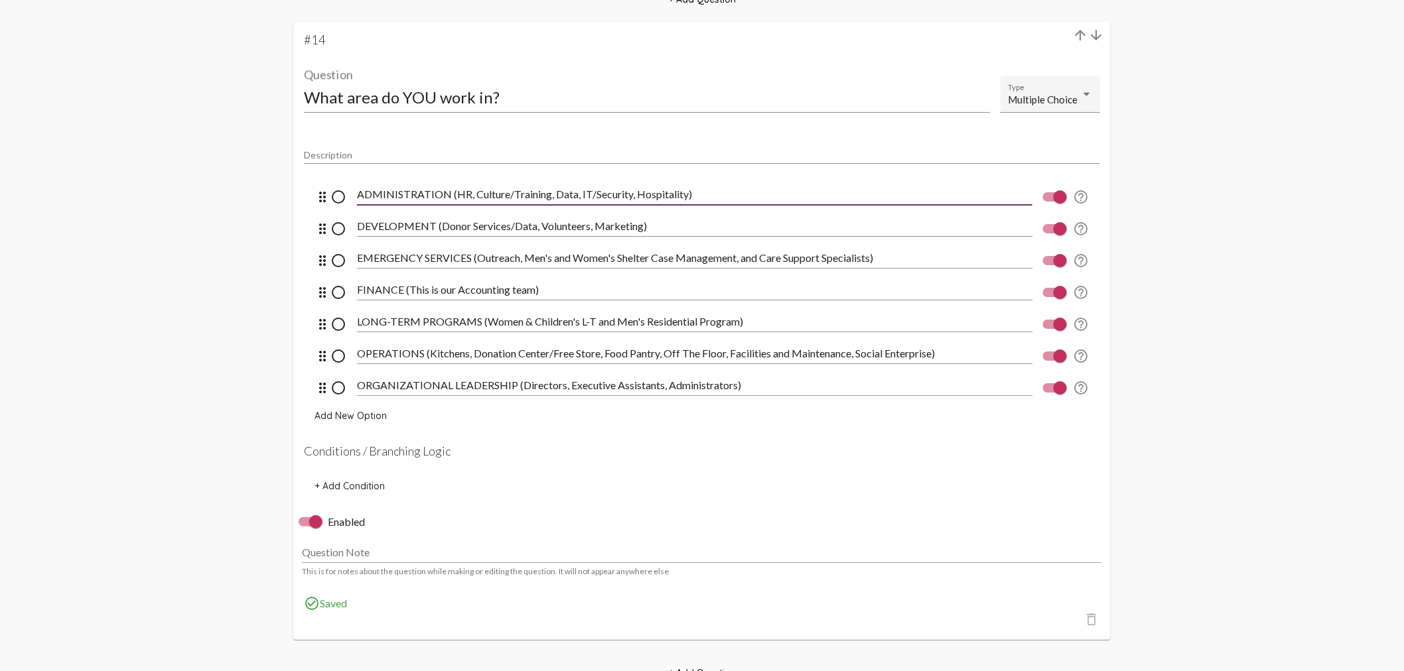
click at [635, 193] on input "ADMINISTRATION (HR, Culture/Training, Data, IT/Security, Hospitality)" at bounding box center [694, 194] width 675 height 12
type input "ADMINISTRATION (HR, Culture/Training, Data, IT/Security, and Hospitality)"
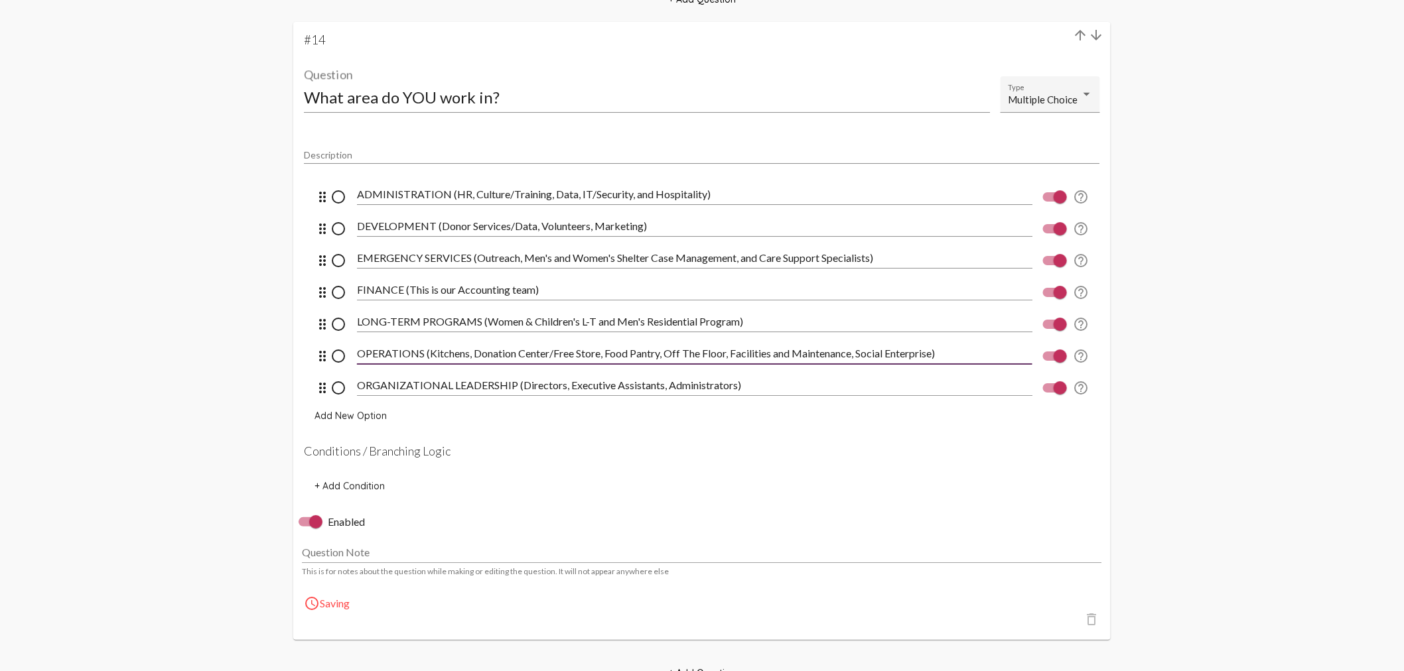
click at [861, 350] on input "OPERATIONS (Kitchens, Donation Center/Free Store, Food Pantry, Off The Floor, F…" at bounding box center [694, 354] width 675 height 12
type input "OPERATIONS (Kitchens, Donation Center/Free Store, Food Pantry, Off The Floor, F…"
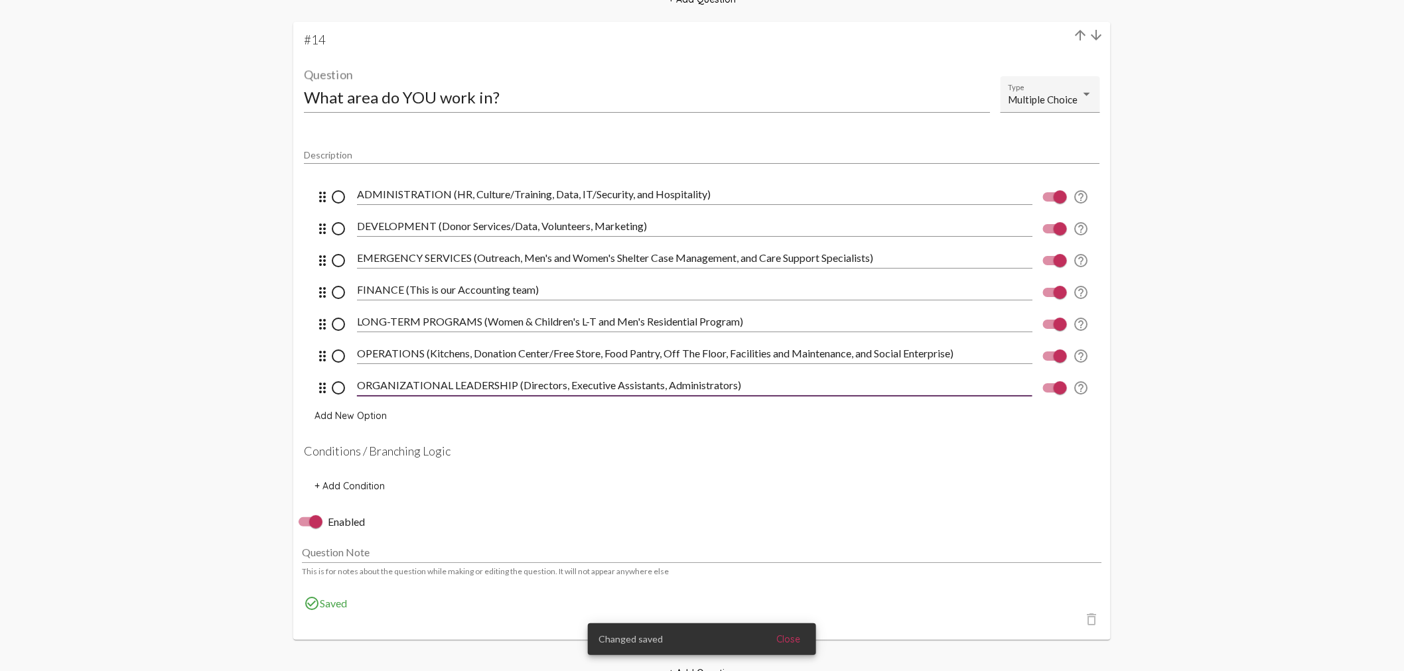
click at [677, 385] on input "ORGANIZATIONAL LEADERSHIP (Directors, Executive Assistants, Administrators)" at bounding box center [694, 386] width 675 height 12
click at [672, 385] on input "ORGANIZATIONAL LEADERSHIP (Directors, Executive Assistants, Administrators)" at bounding box center [694, 386] width 675 height 12
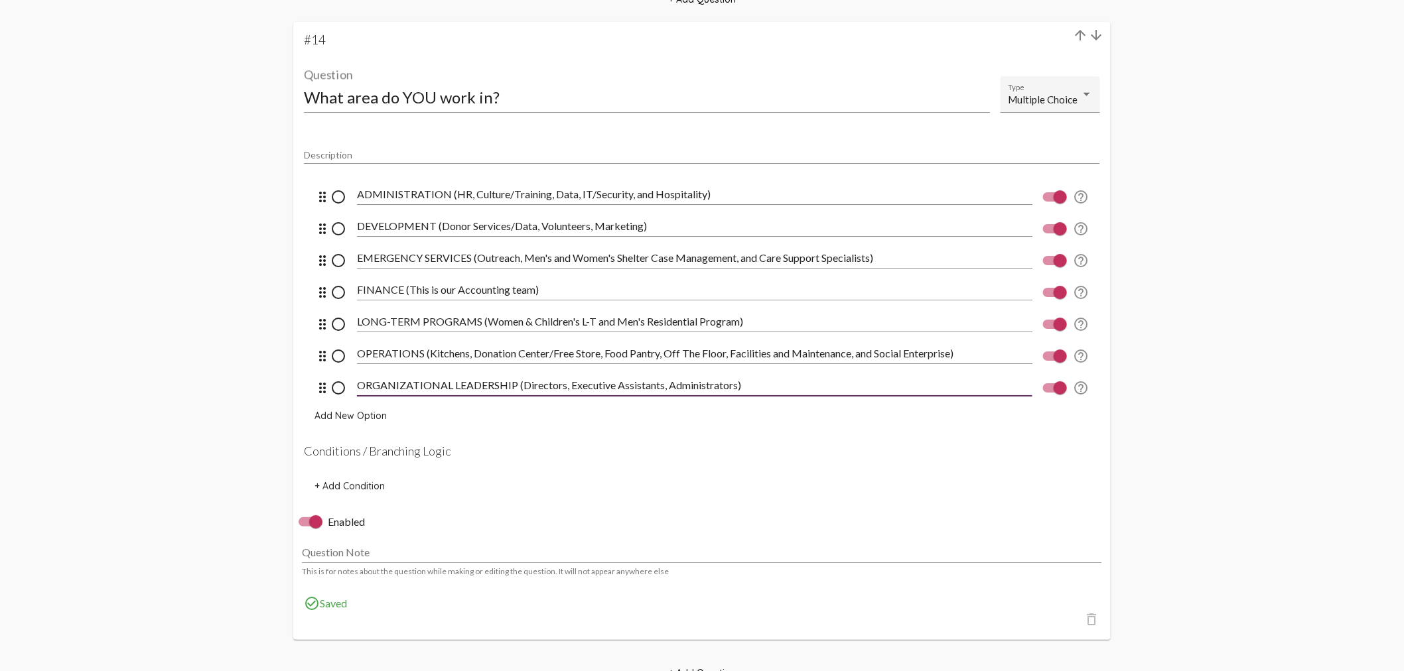
click at [668, 385] on input "ORGANIZATIONAL LEADERSHIP (Directors, Executive Assistants, Administrators)" at bounding box center [694, 386] width 675 height 12
type input "ORGANIZATIONAL LEADERSHIP (Directors, Executive Assistants, and Administrators)"
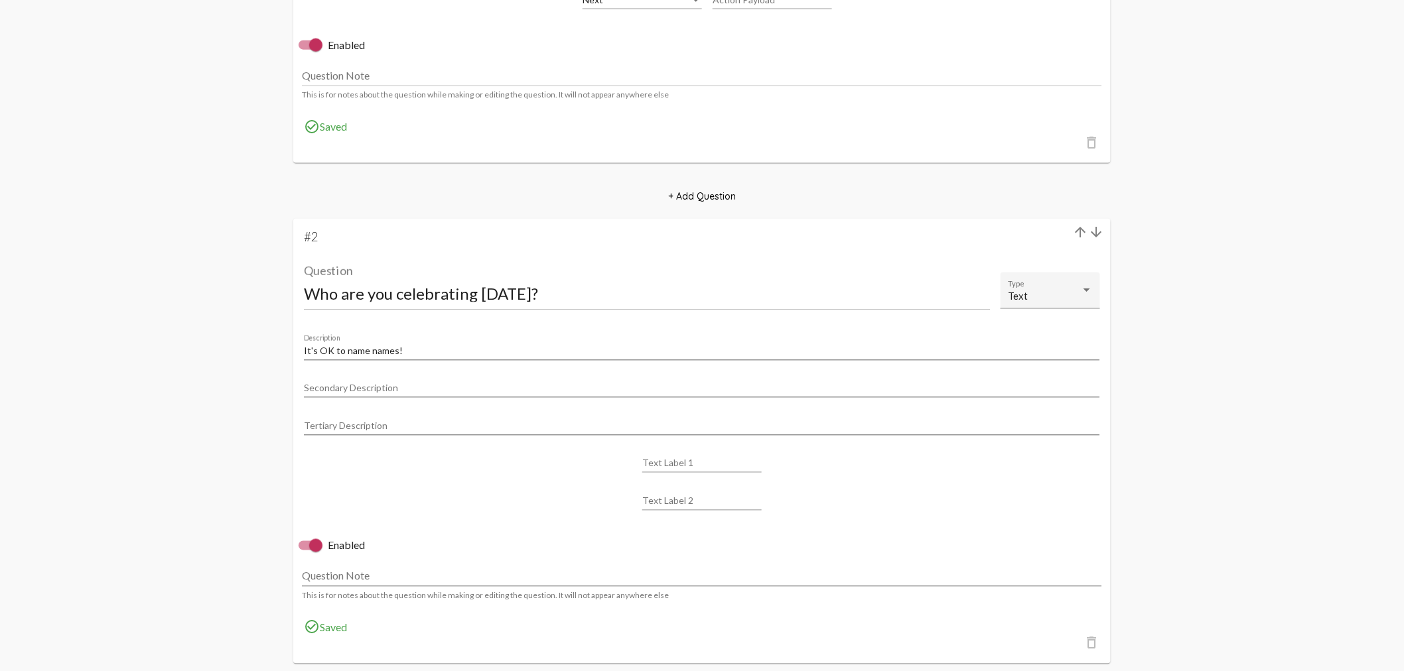
scroll to position [958, 0]
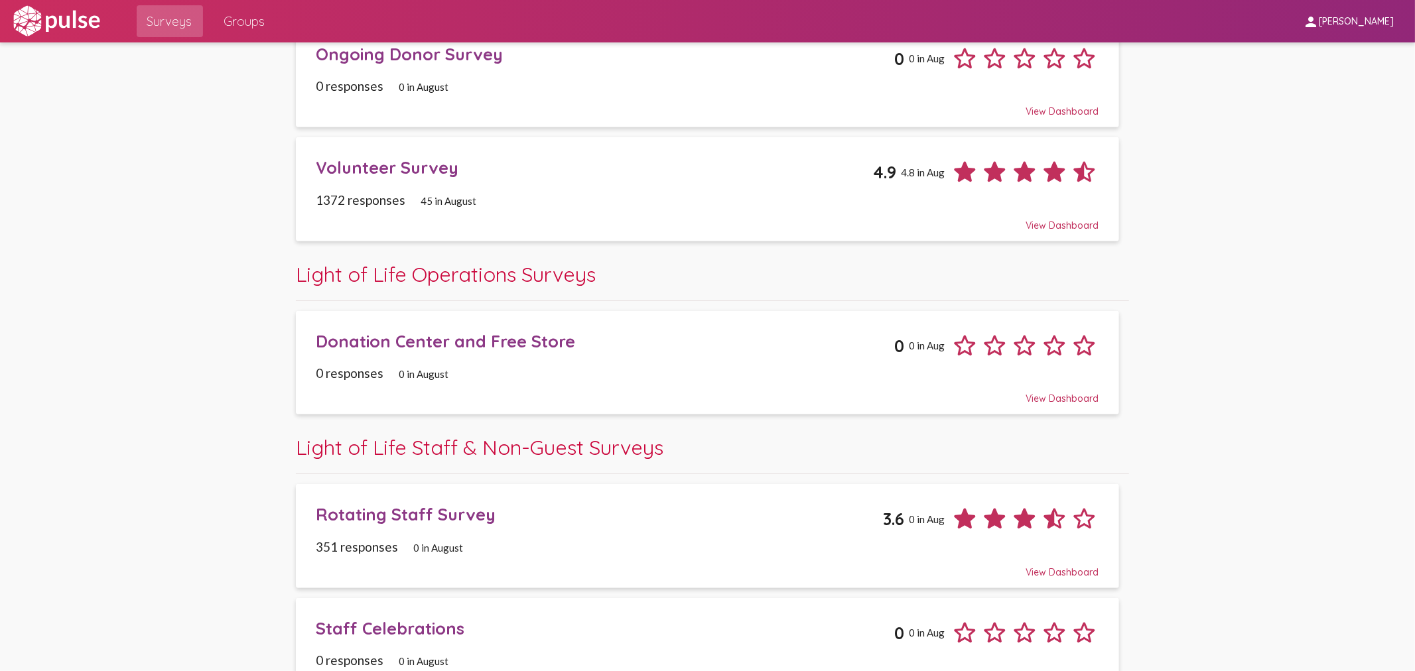
scroll to position [672, 0]
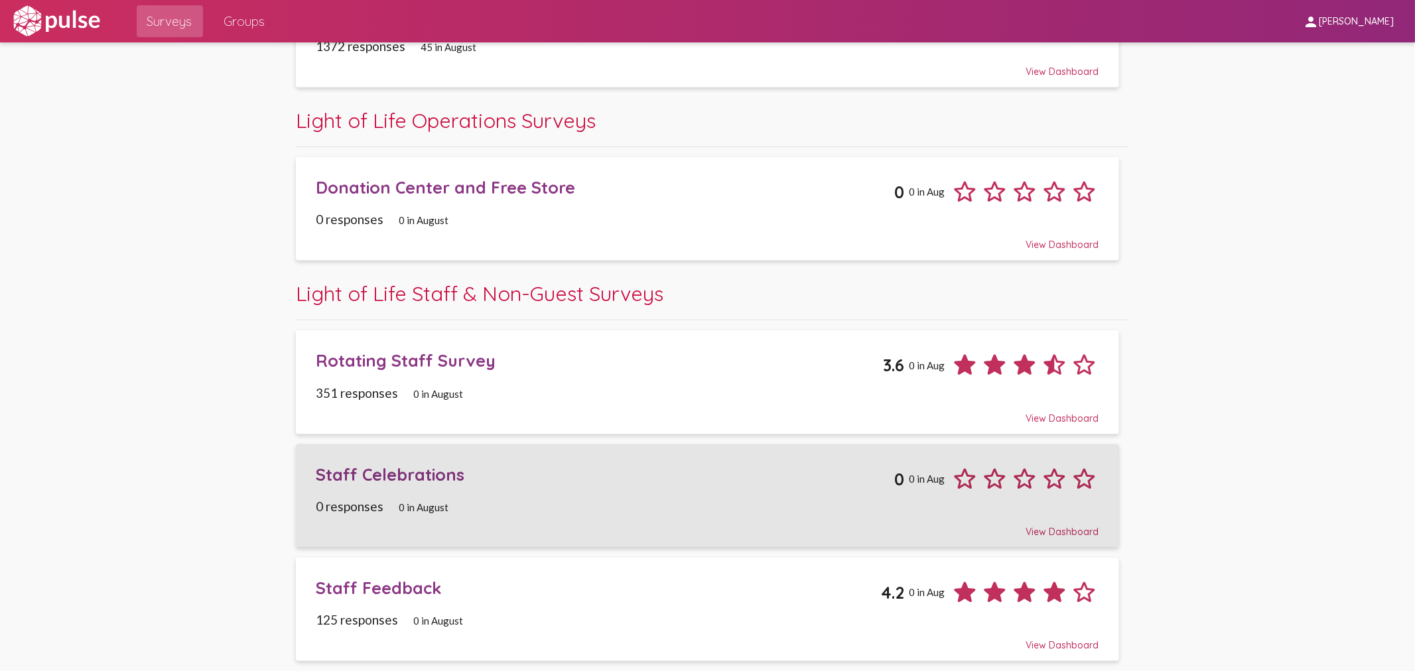
click at [403, 478] on div "Staff Celebrations" at bounding box center [605, 474] width 578 height 21
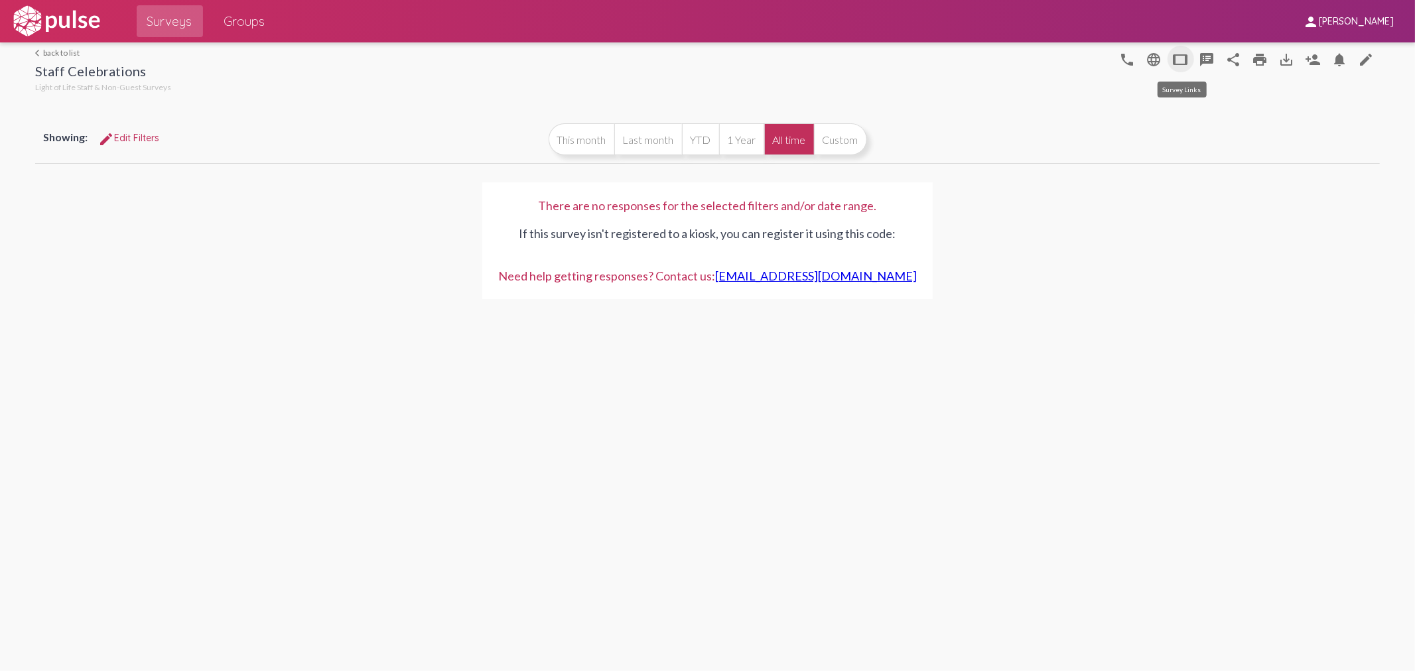
click at [1184, 55] on mat-icon "tablet" at bounding box center [1181, 60] width 16 height 16
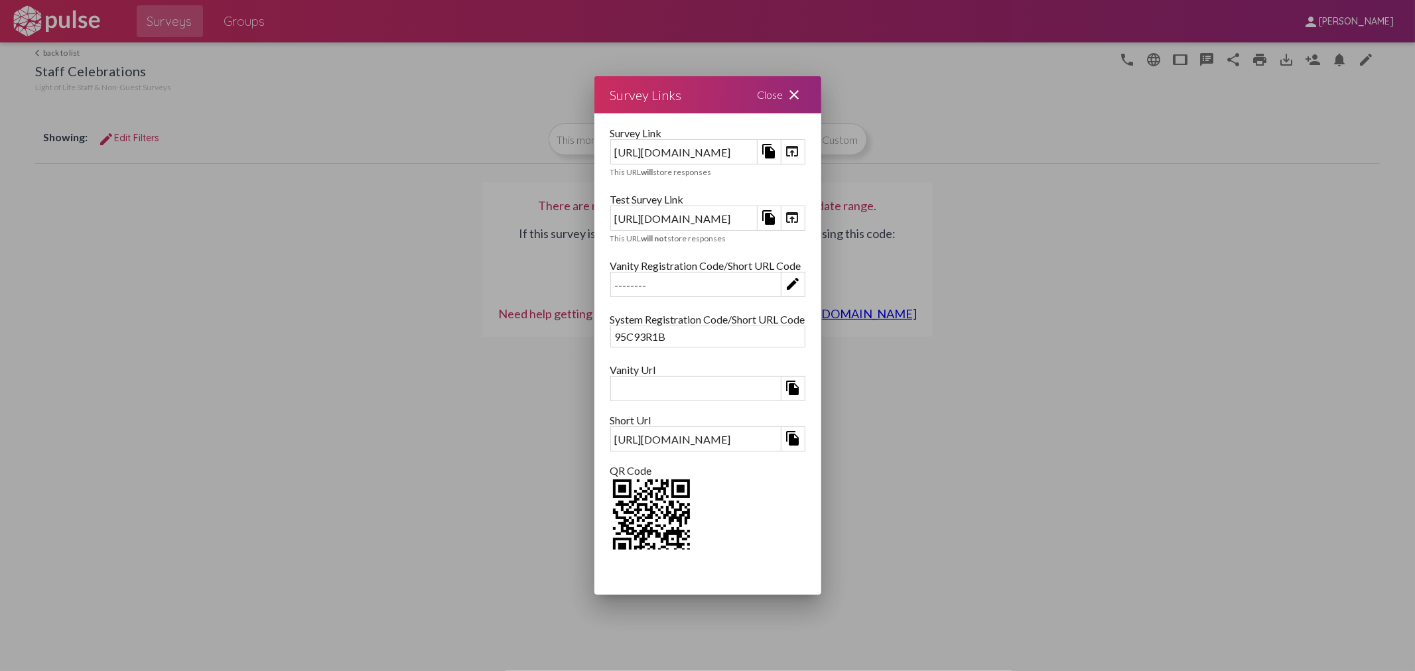
click at [801, 218] on mat-icon "open_in_browser" at bounding box center [793, 218] width 16 height 16
click at [803, 96] on mat-icon "close" at bounding box center [795, 95] width 16 height 16
